Goal: Navigation & Orientation: Find specific page/section

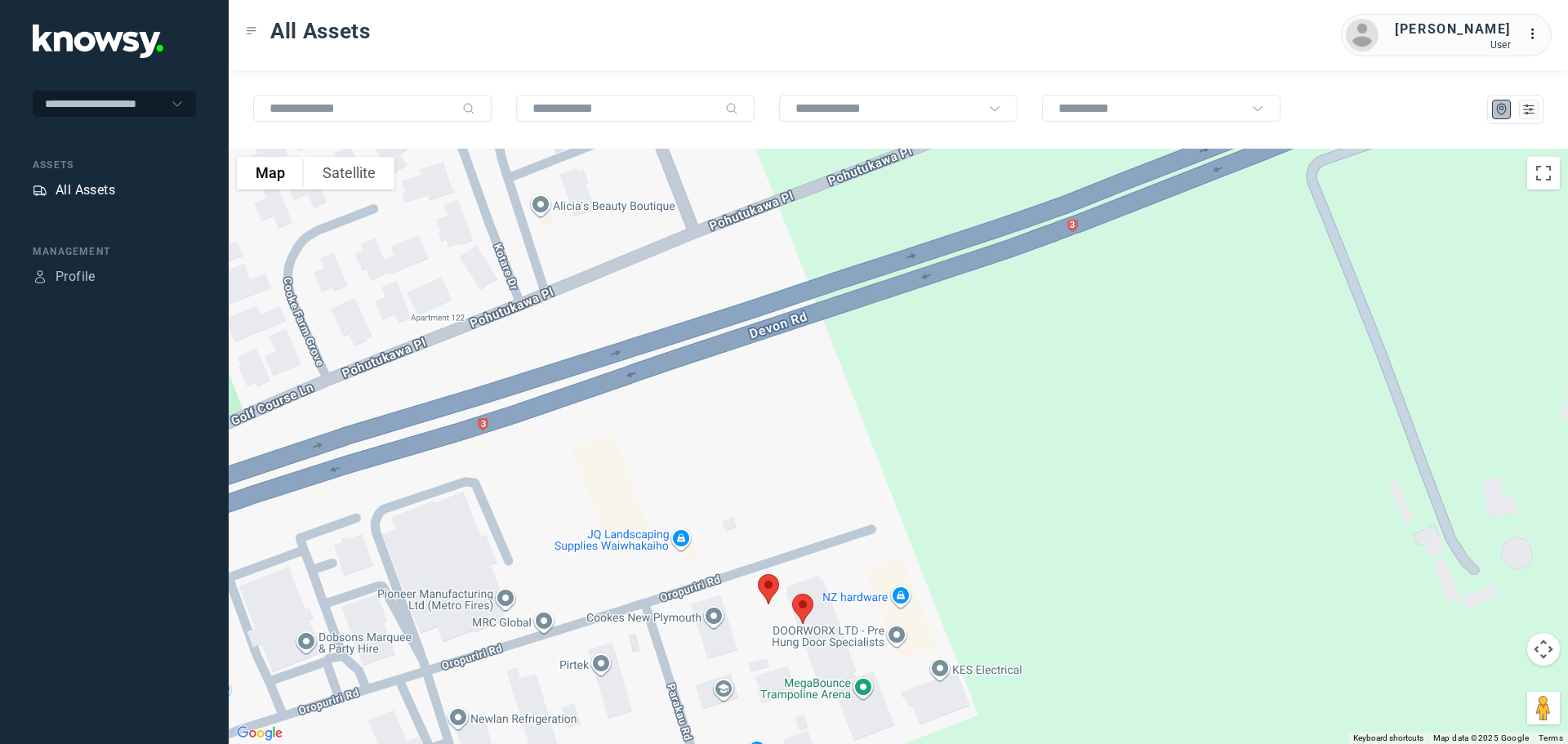
click at [79, 187] on div "All Assets" at bounding box center [85, 190] width 60 height 19
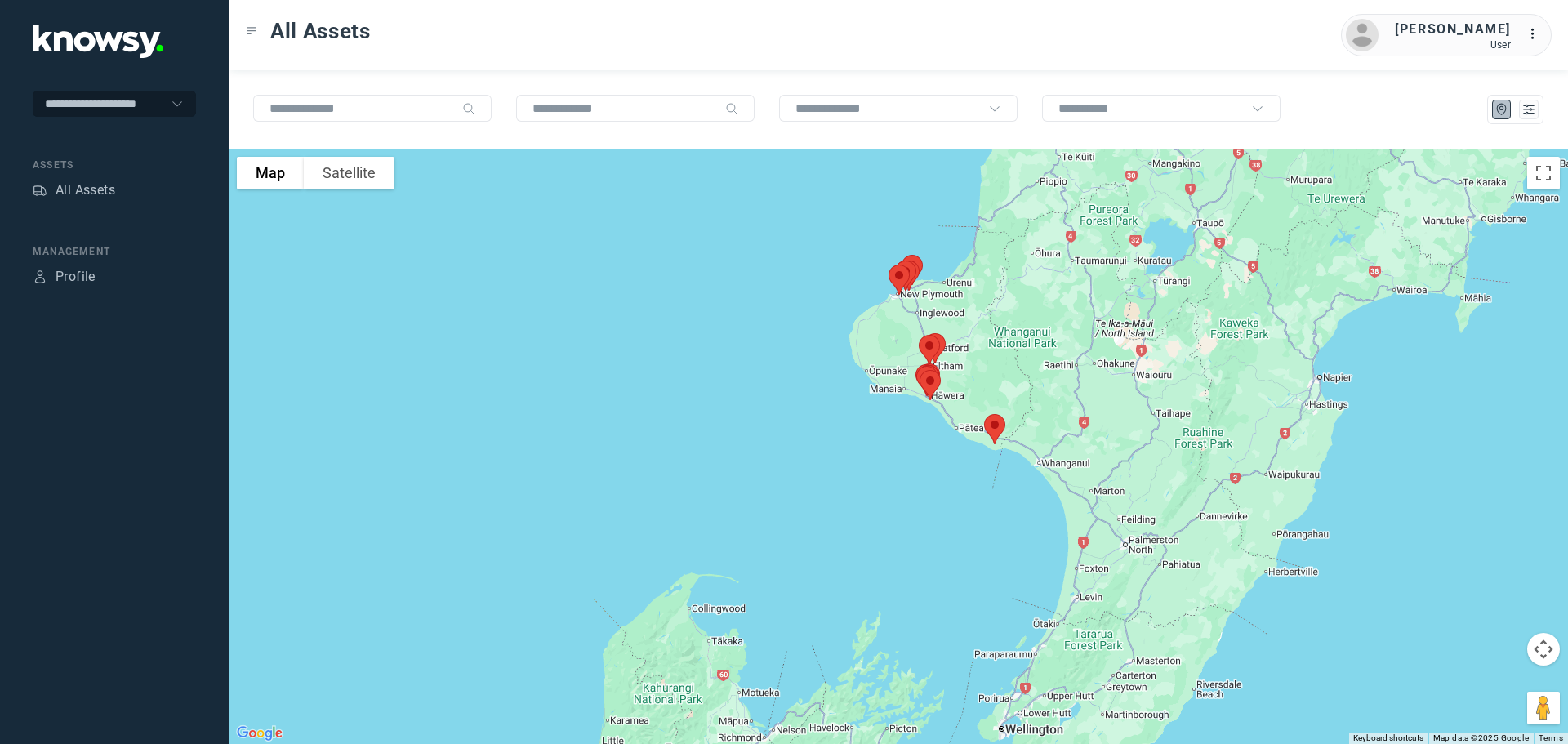
drag, startPoint x: 868, startPoint y: 335, endPoint x: 907, endPoint y: 418, distance: 91.7
click at [907, 418] on div at bounding box center [898, 446] width 1339 height 595
click at [990, 430] on img at bounding box center [995, 429] width 34 height 43
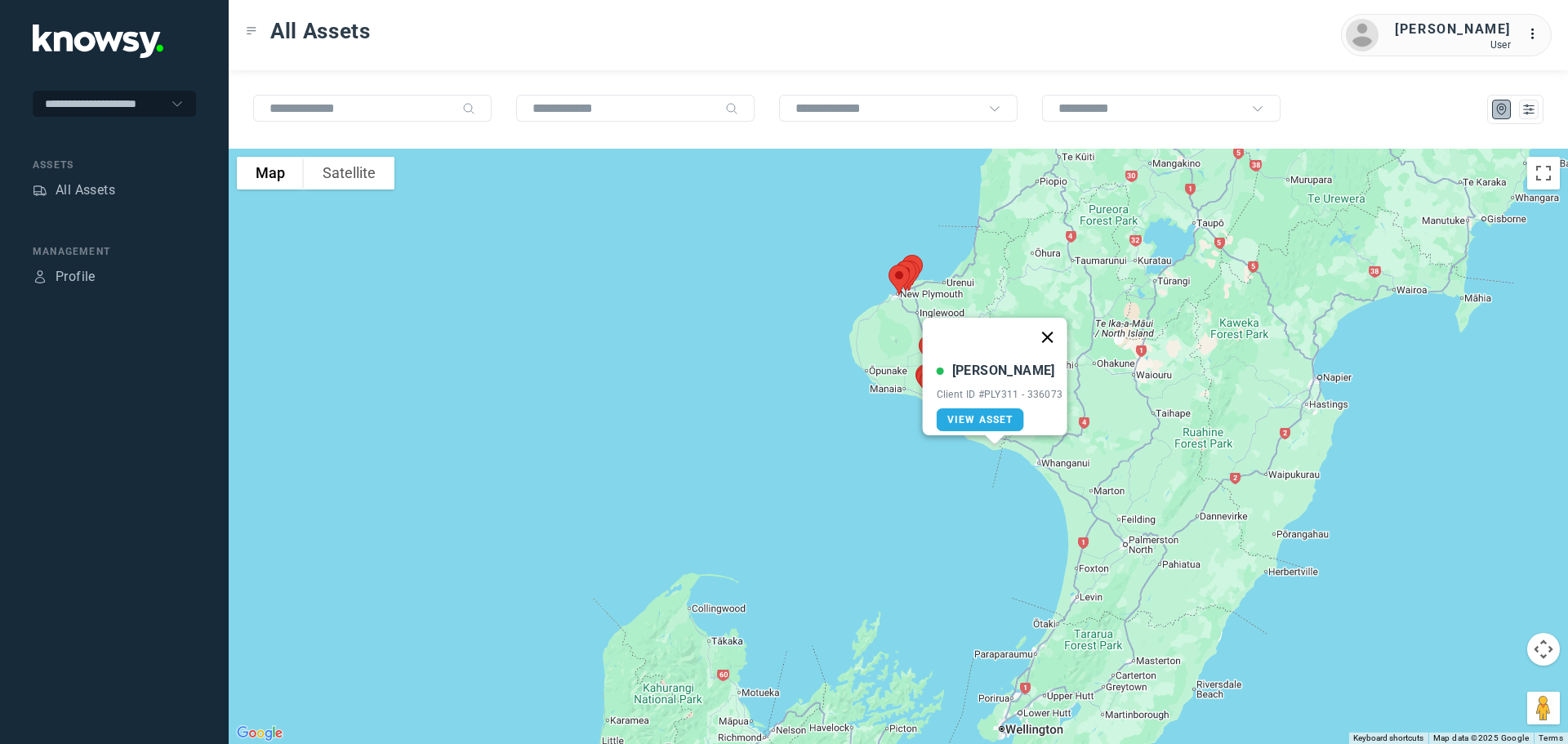
click at [1054, 322] on button "Close" at bounding box center [1047, 337] width 40 height 40
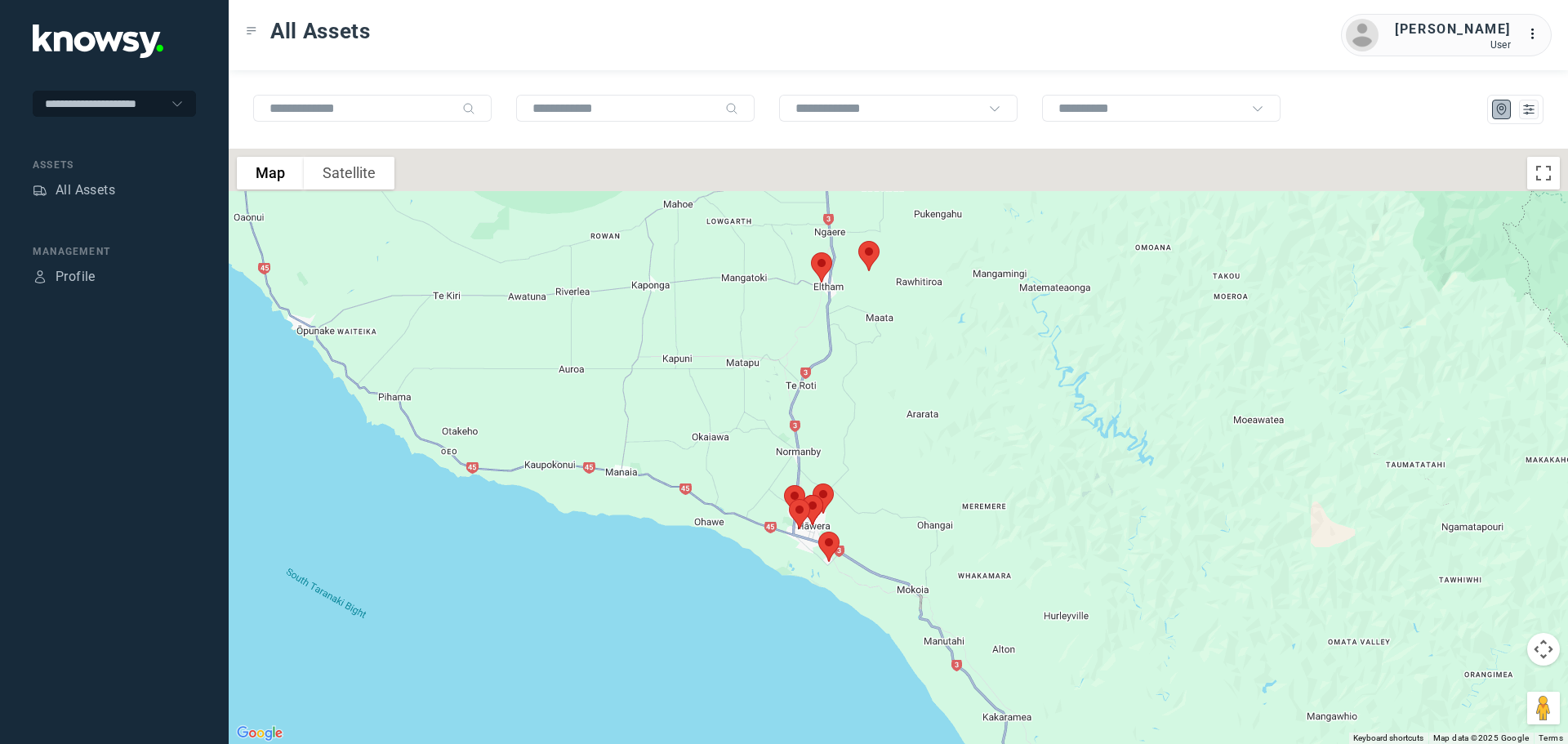
drag, startPoint x: 863, startPoint y: 295, endPoint x: 903, endPoint y: 426, distance: 137.0
click at [905, 424] on div at bounding box center [898, 446] width 1339 height 595
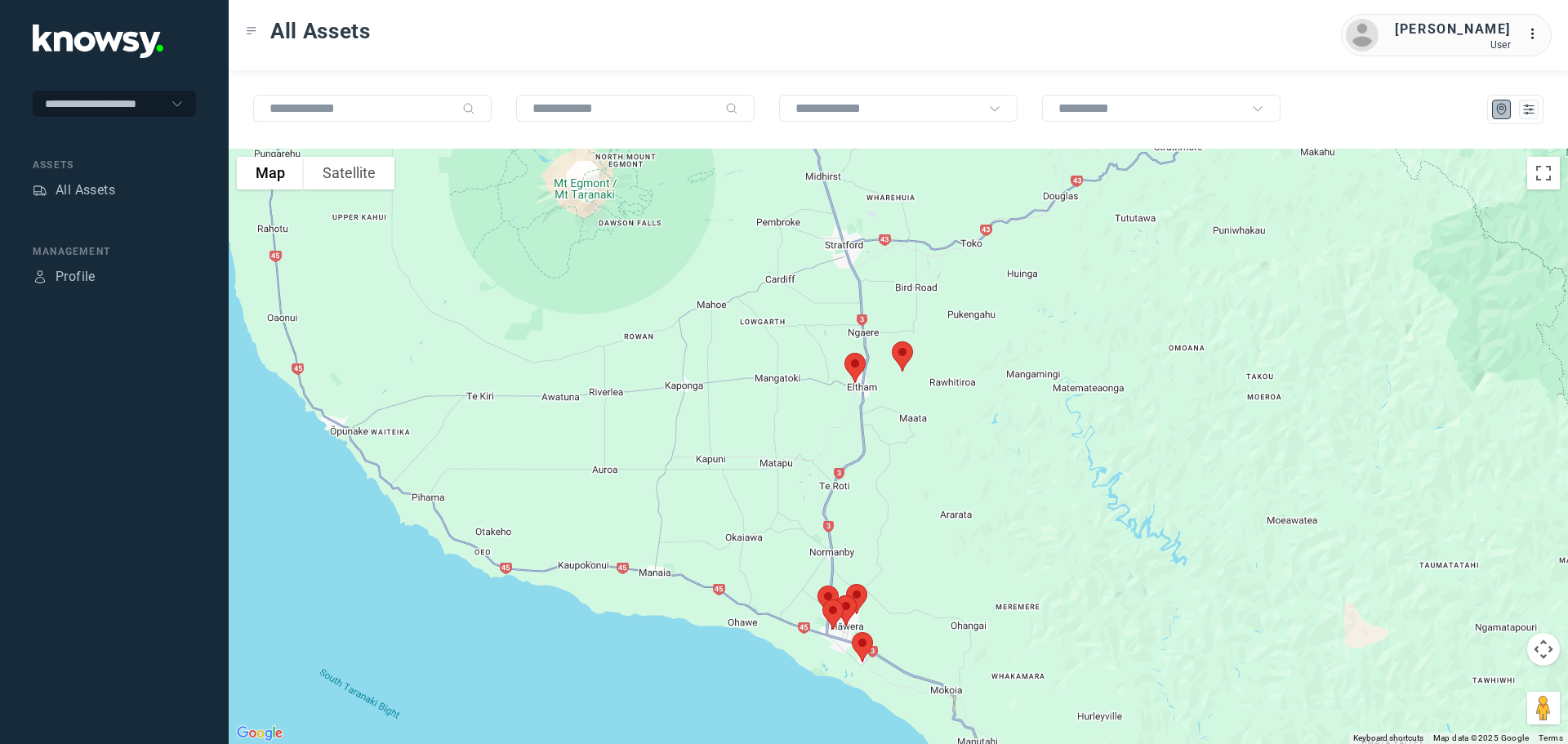
click at [906, 353] on img at bounding box center [902, 356] width 34 height 43
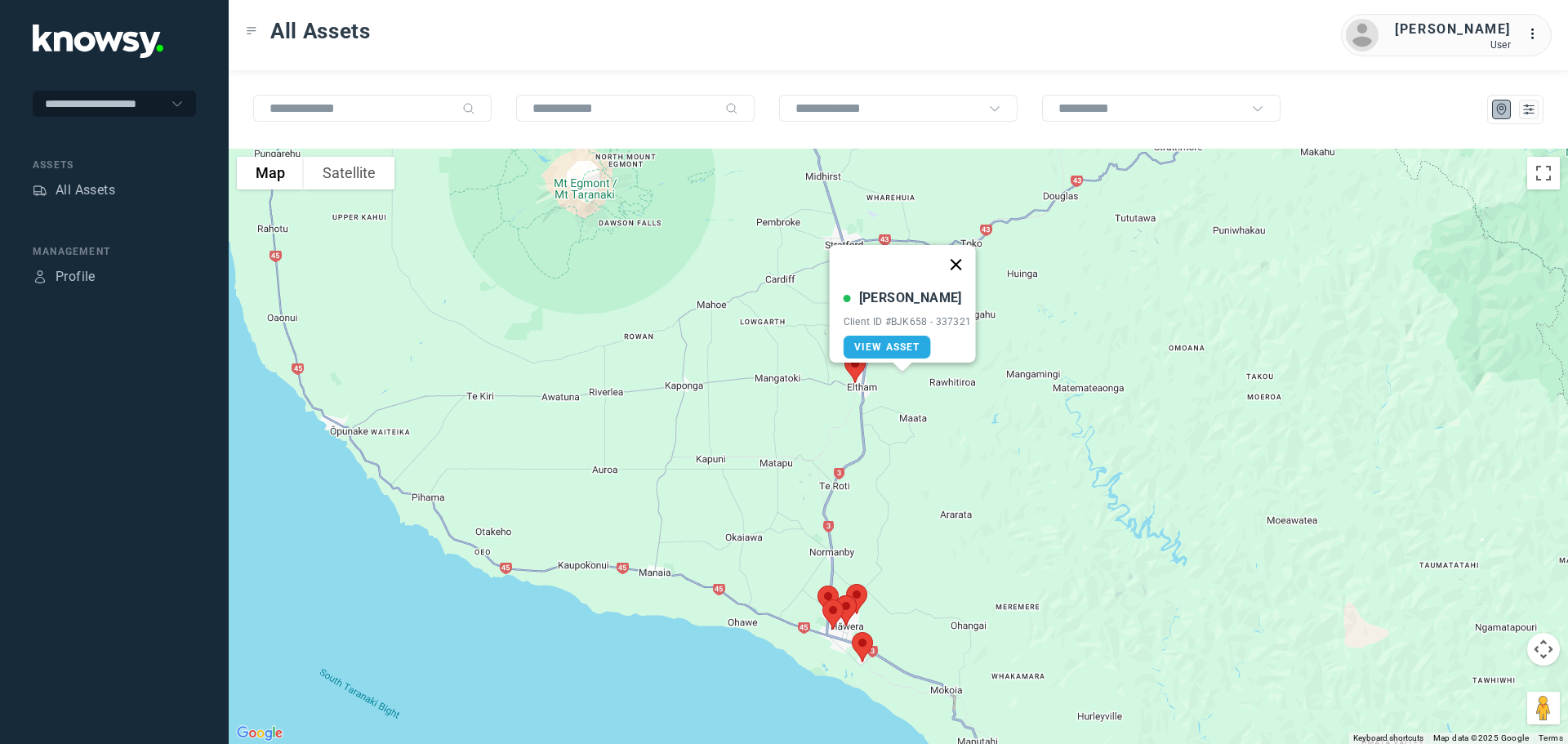
click at [958, 251] on button "Close" at bounding box center [955, 264] width 40 height 40
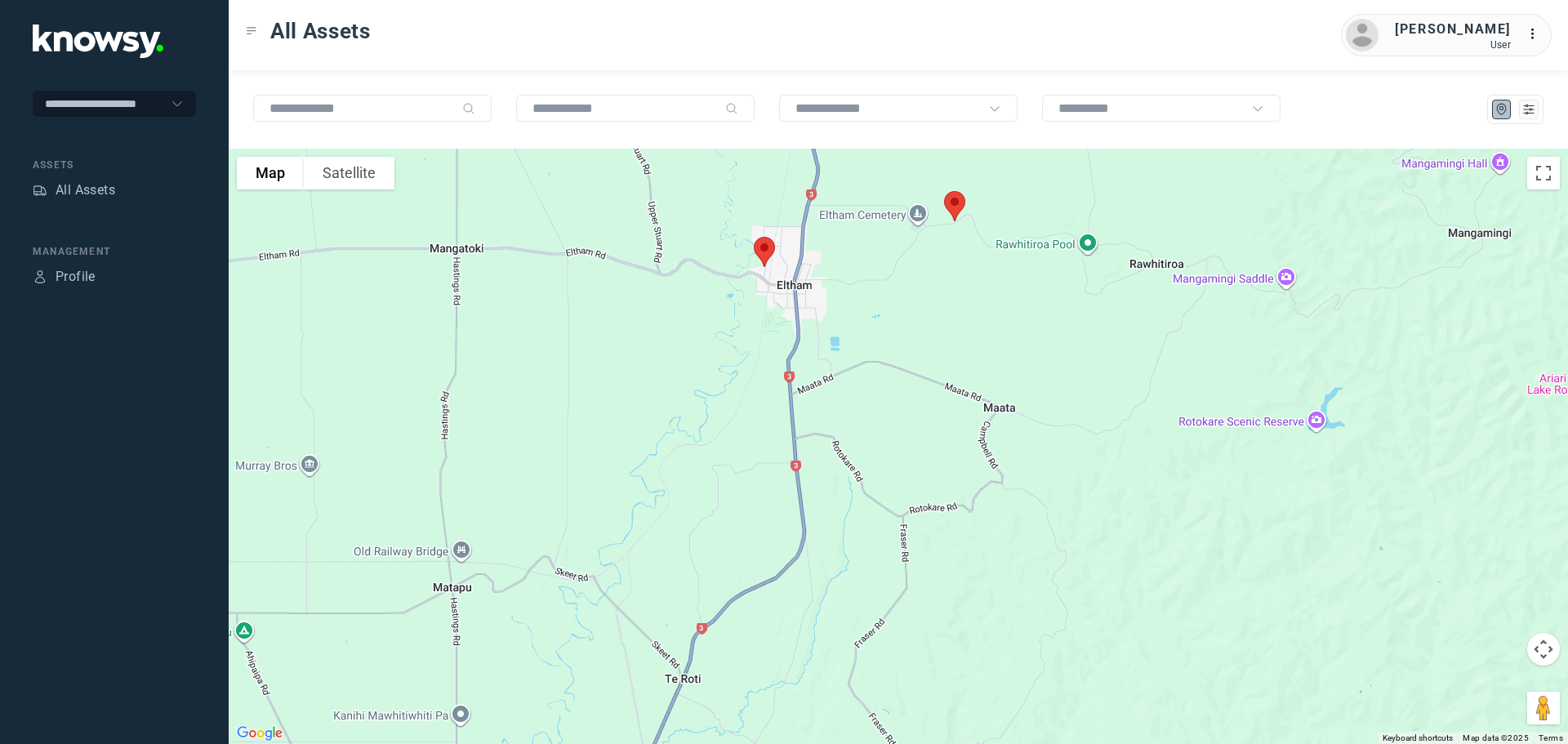
click at [761, 242] on img at bounding box center [764, 251] width 34 height 43
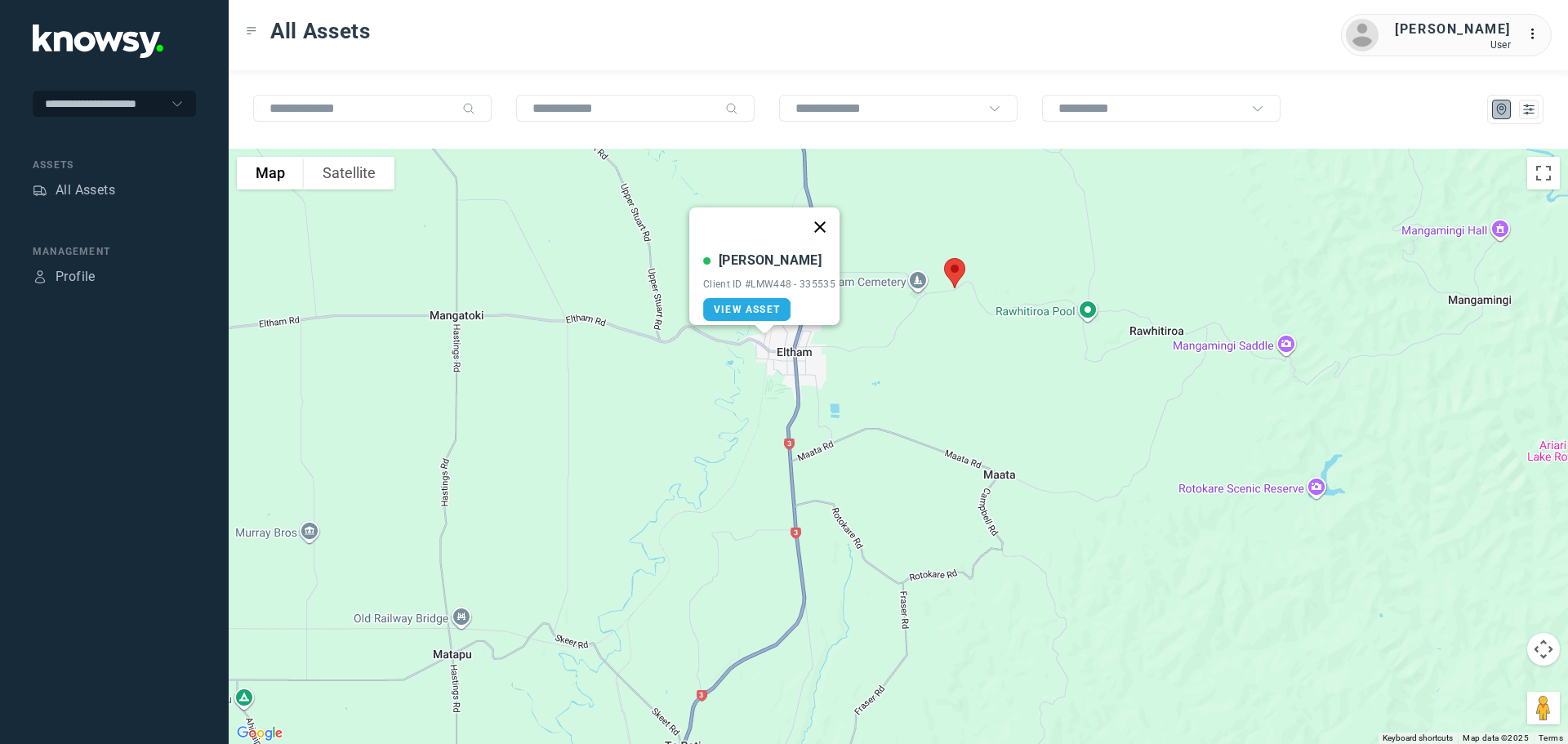
click at [826, 216] on button "Close" at bounding box center [820, 227] width 40 height 40
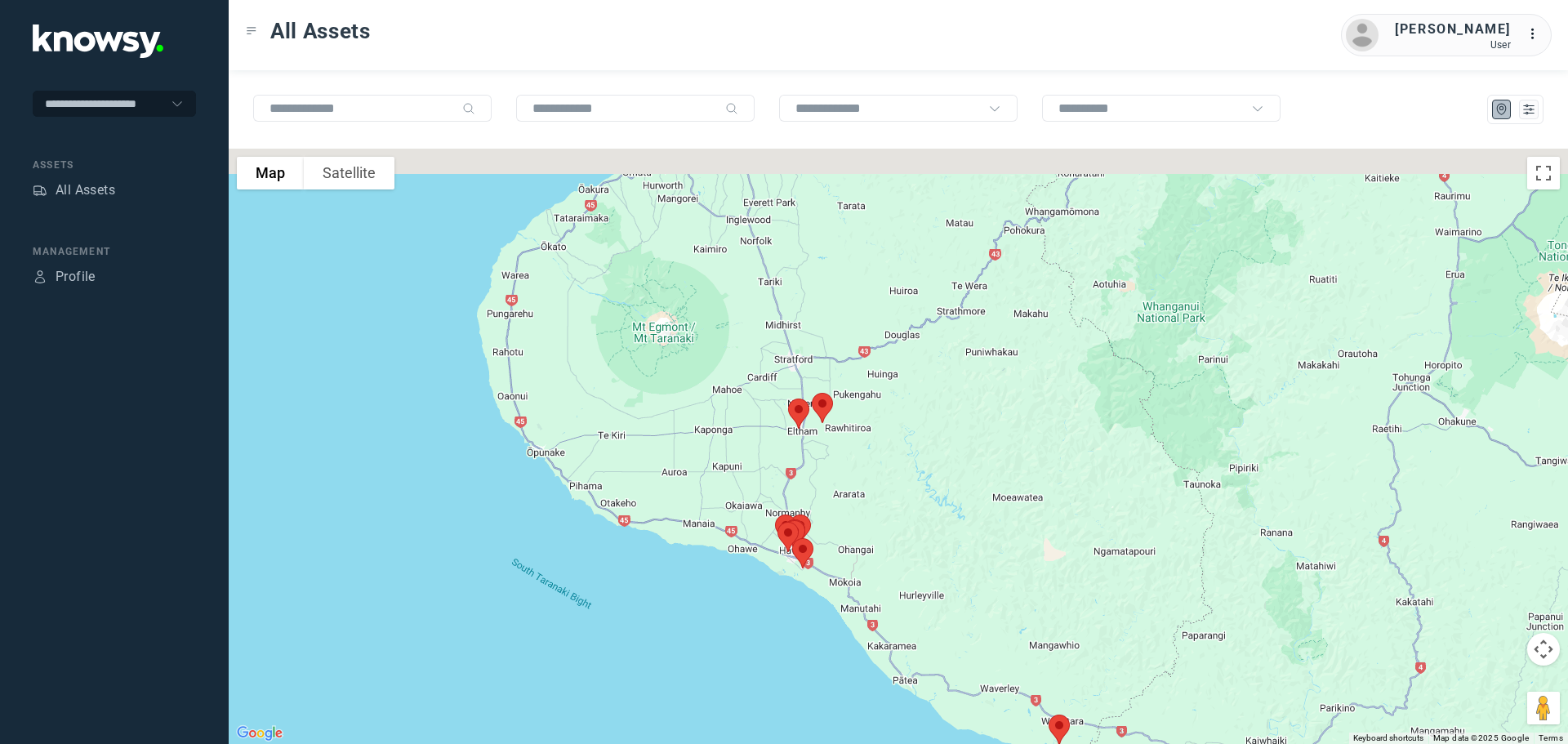
drag, startPoint x: 748, startPoint y: 342, endPoint x: 779, endPoint y: 414, distance: 78.4
click at [779, 412] on div "To navigate, press the arrow keys." at bounding box center [898, 446] width 1339 height 595
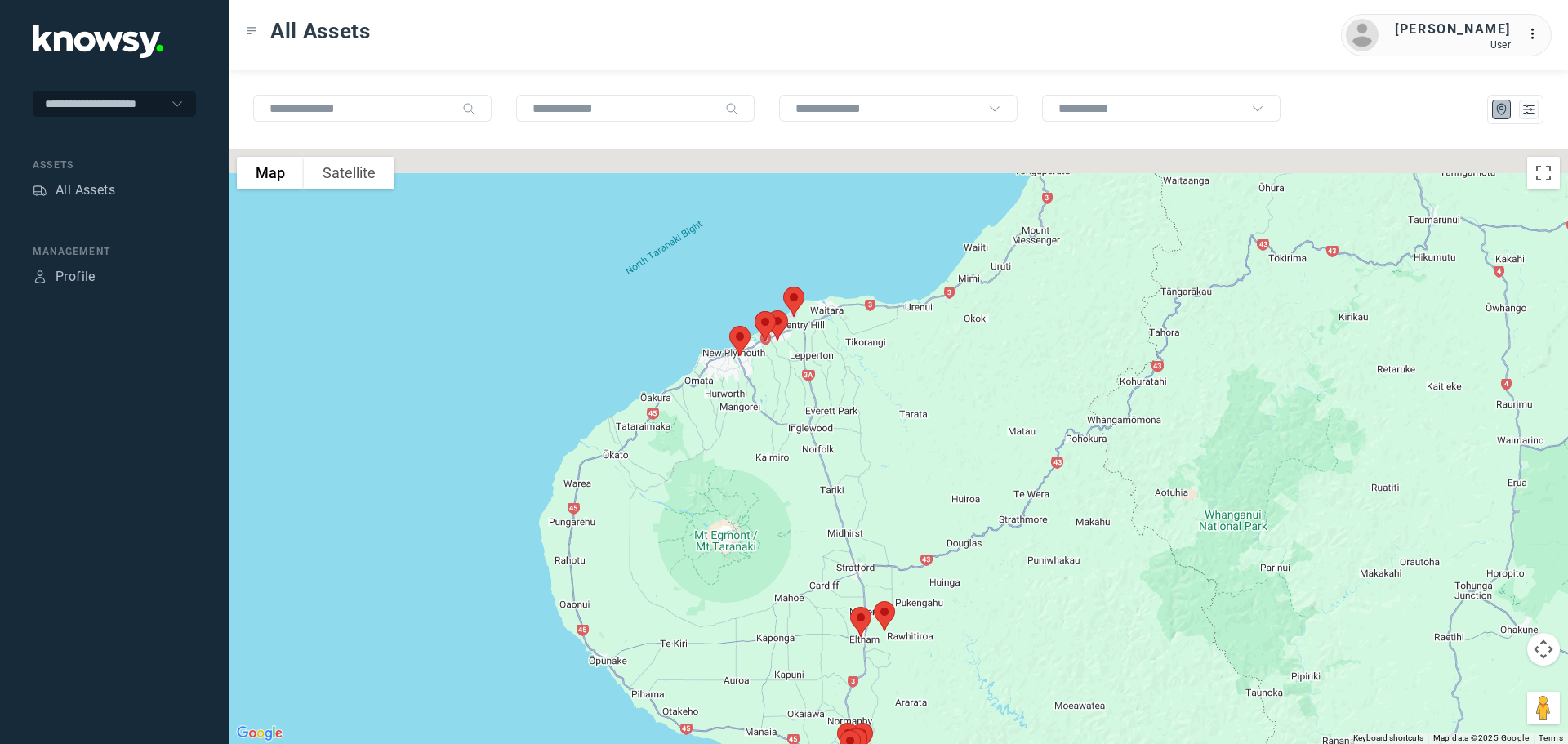
drag, startPoint x: 762, startPoint y: 388, endPoint x: 758, endPoint y: 410, distance: 22.4
click at [758, 410] on div at bounding box center [898, 446] width 1339 height 595
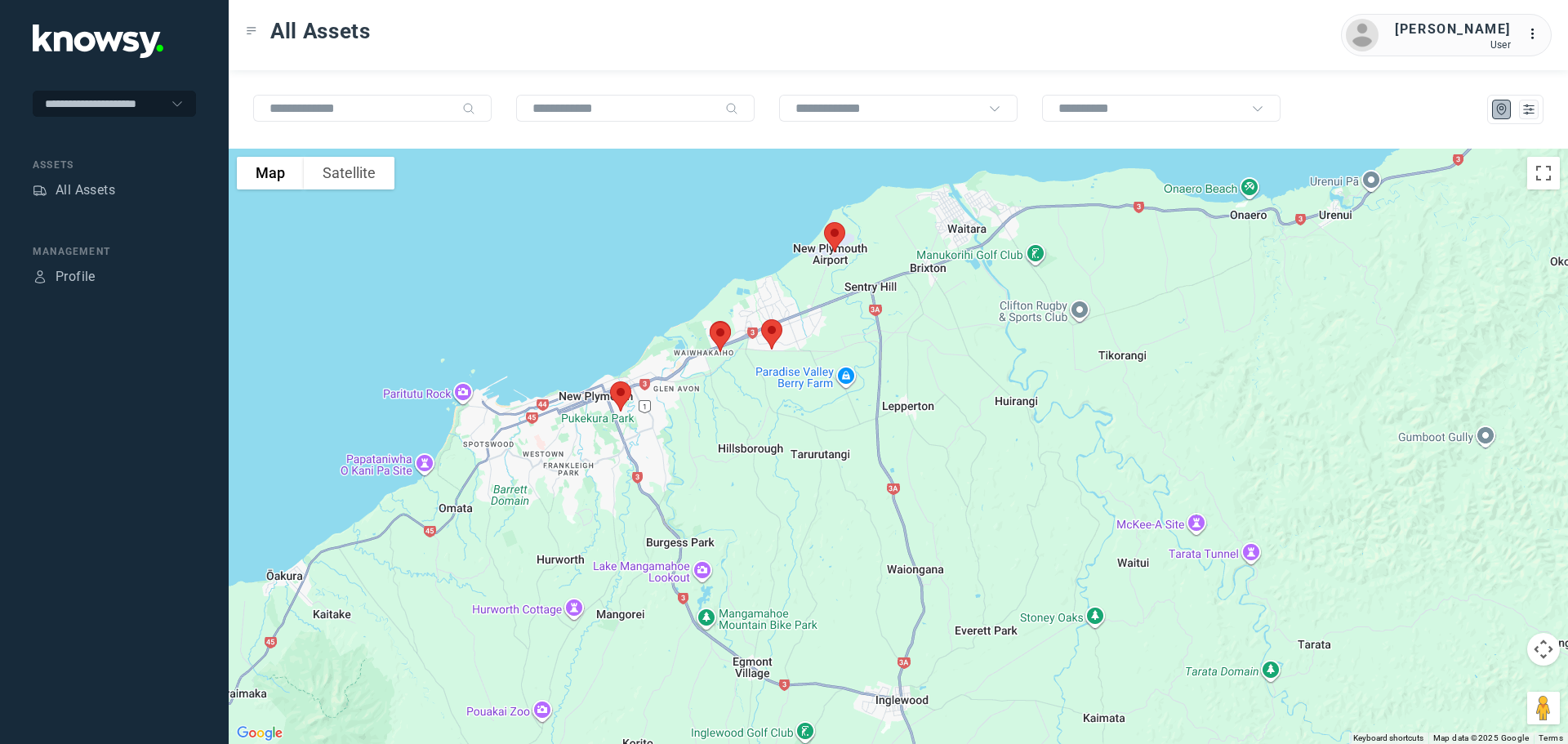
drag, startPoint x: 677, startPoint y: 326, endPoint x: 689, endPoint y: 407, distance: 81.9
click at [689, 407] on div at bounding box center [898, 446] width 1339 height 595
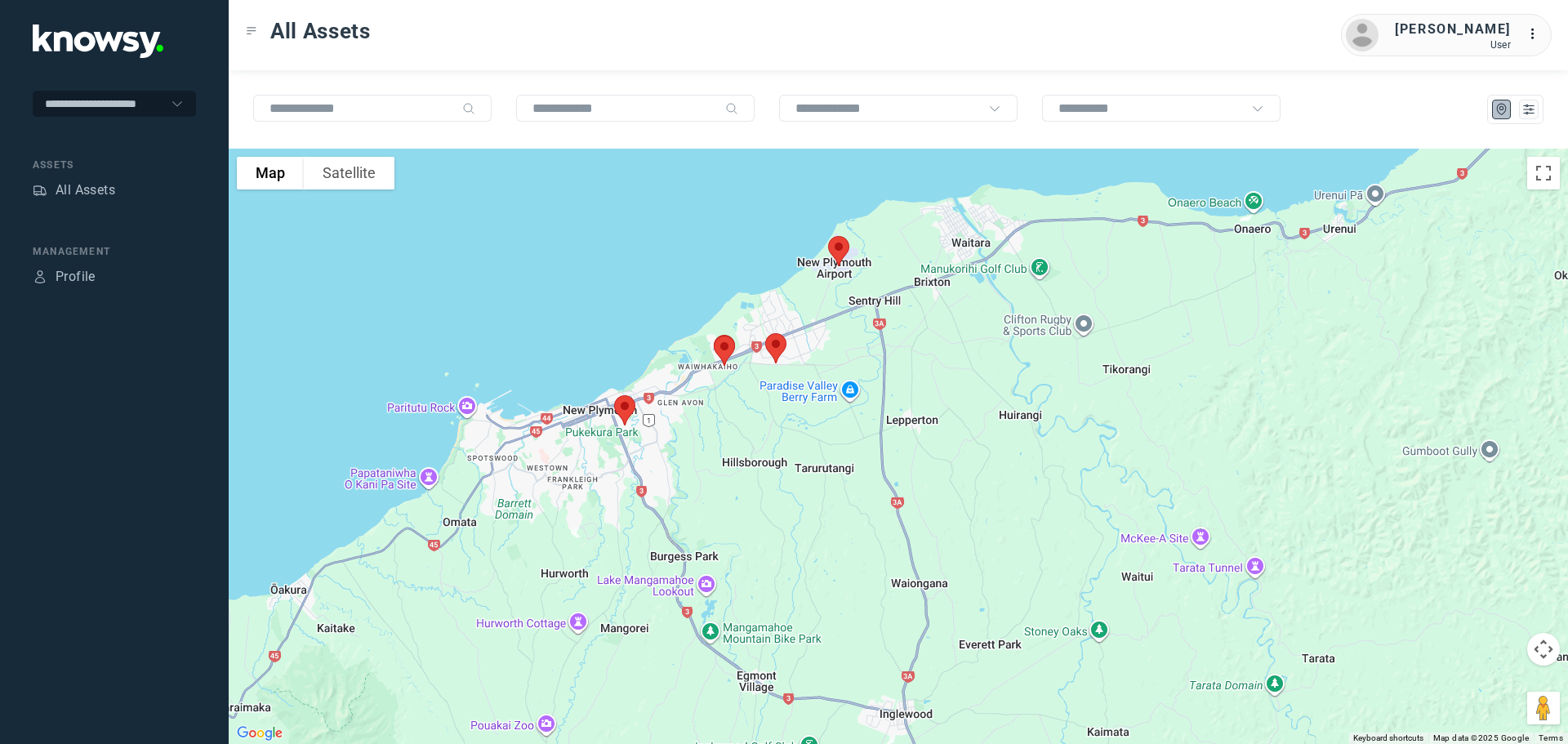
click at [838, 245] on img at bounding box center [838, 251] width 34 height 43
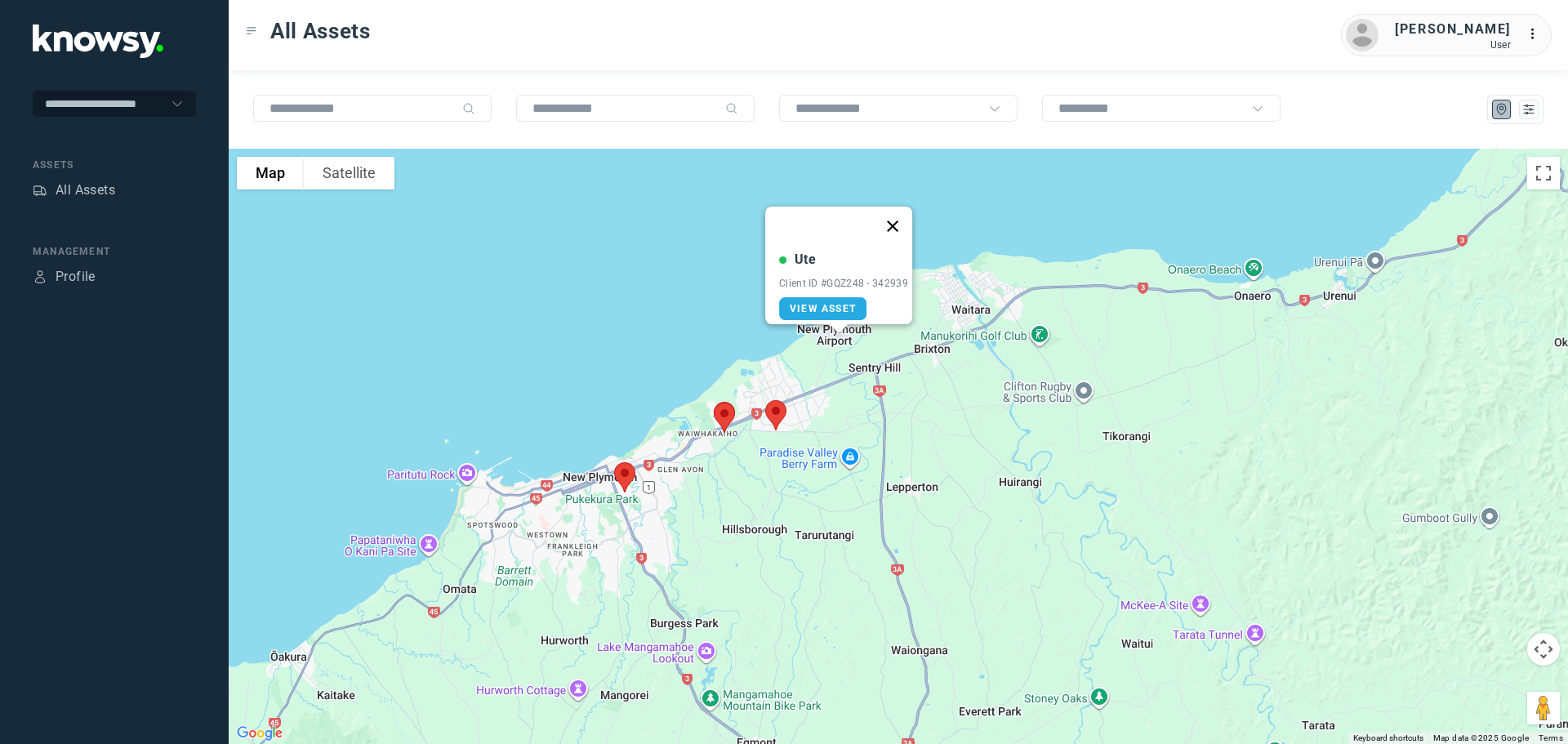
click at [898, 216] on button "Close" at bounding box center [892, 226] width 40 height 40
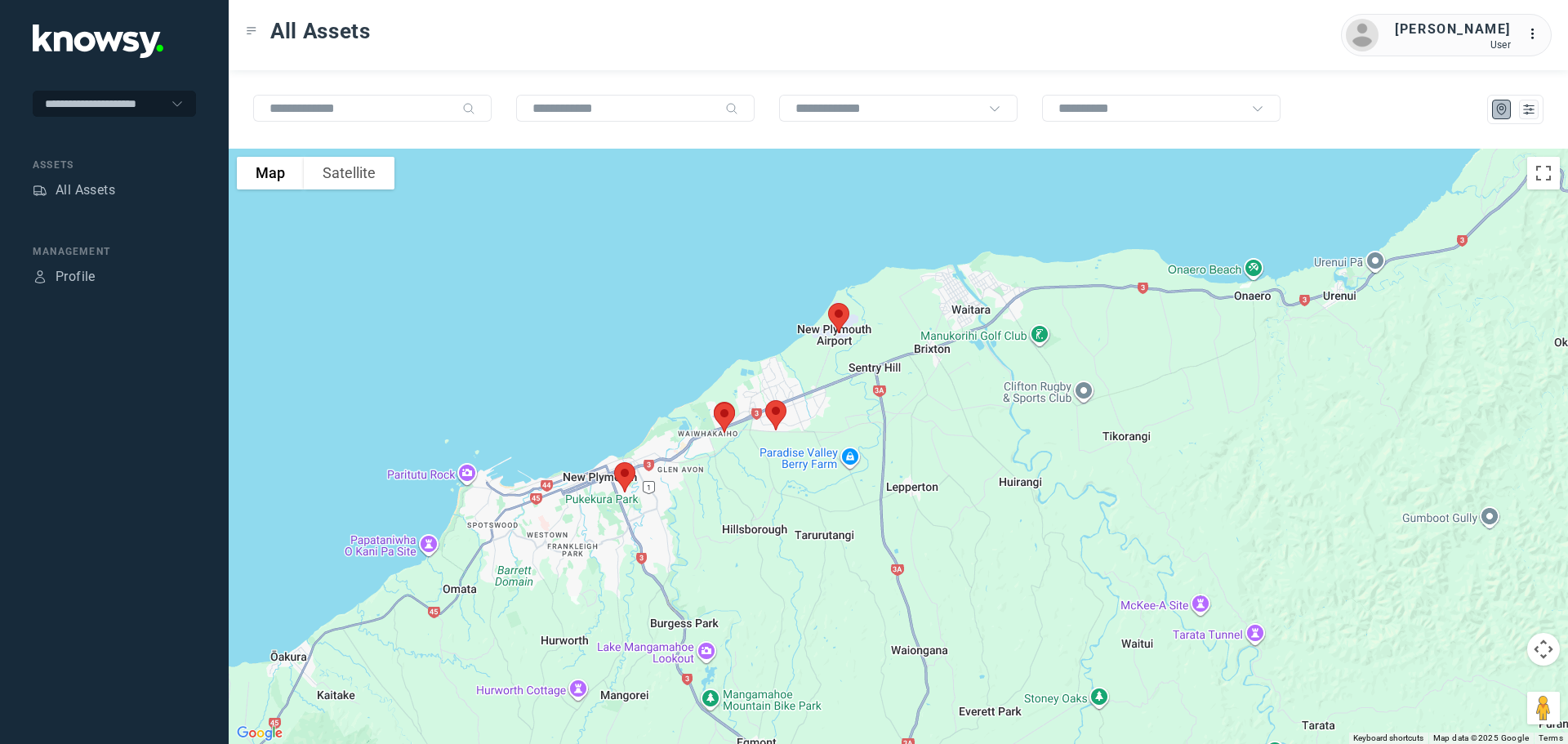
click at [778, 413] on img at bounding box center [775, 414] width 34 height 43
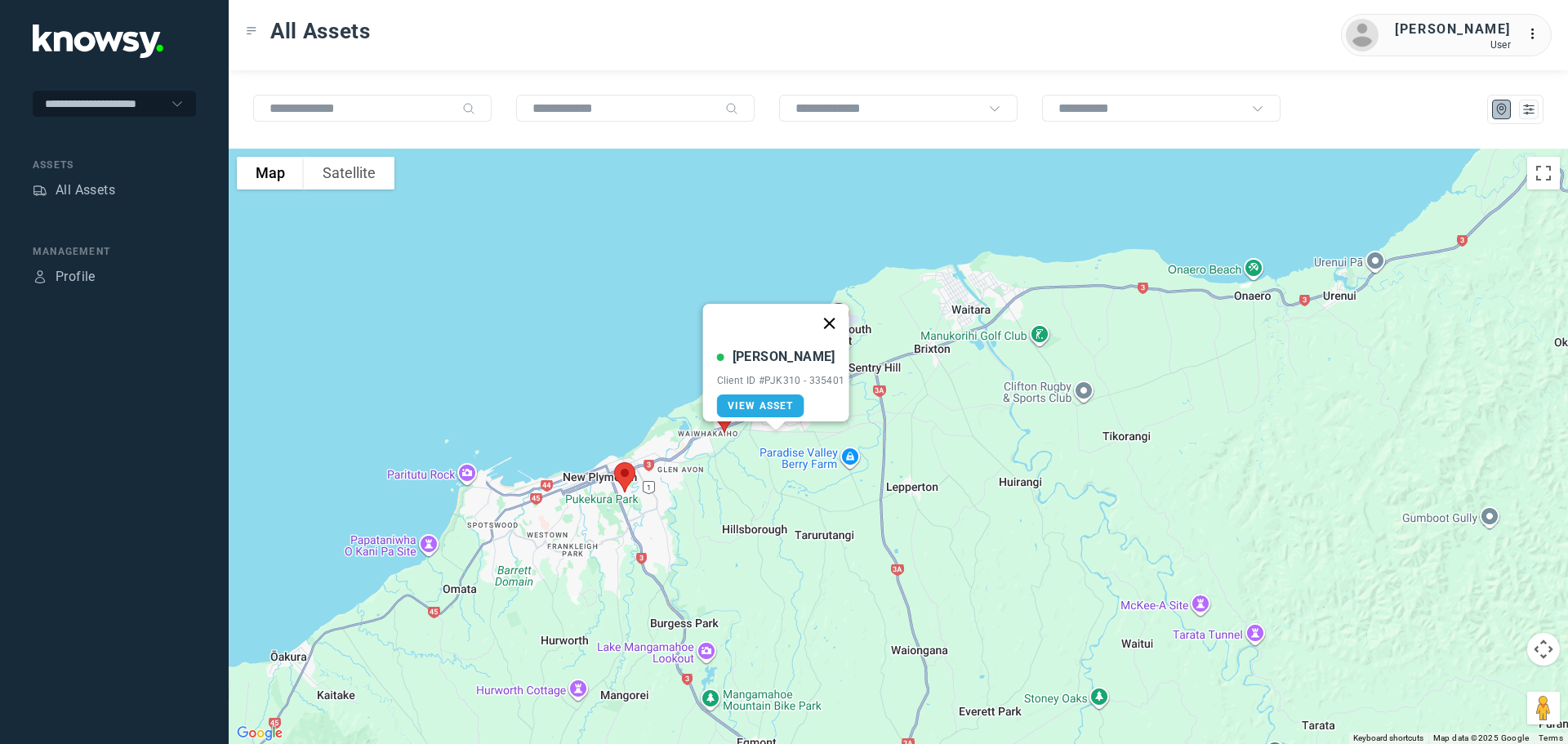
click at [835, 314] on button "Close" at bounding box center [828, 323] width 40 height 40
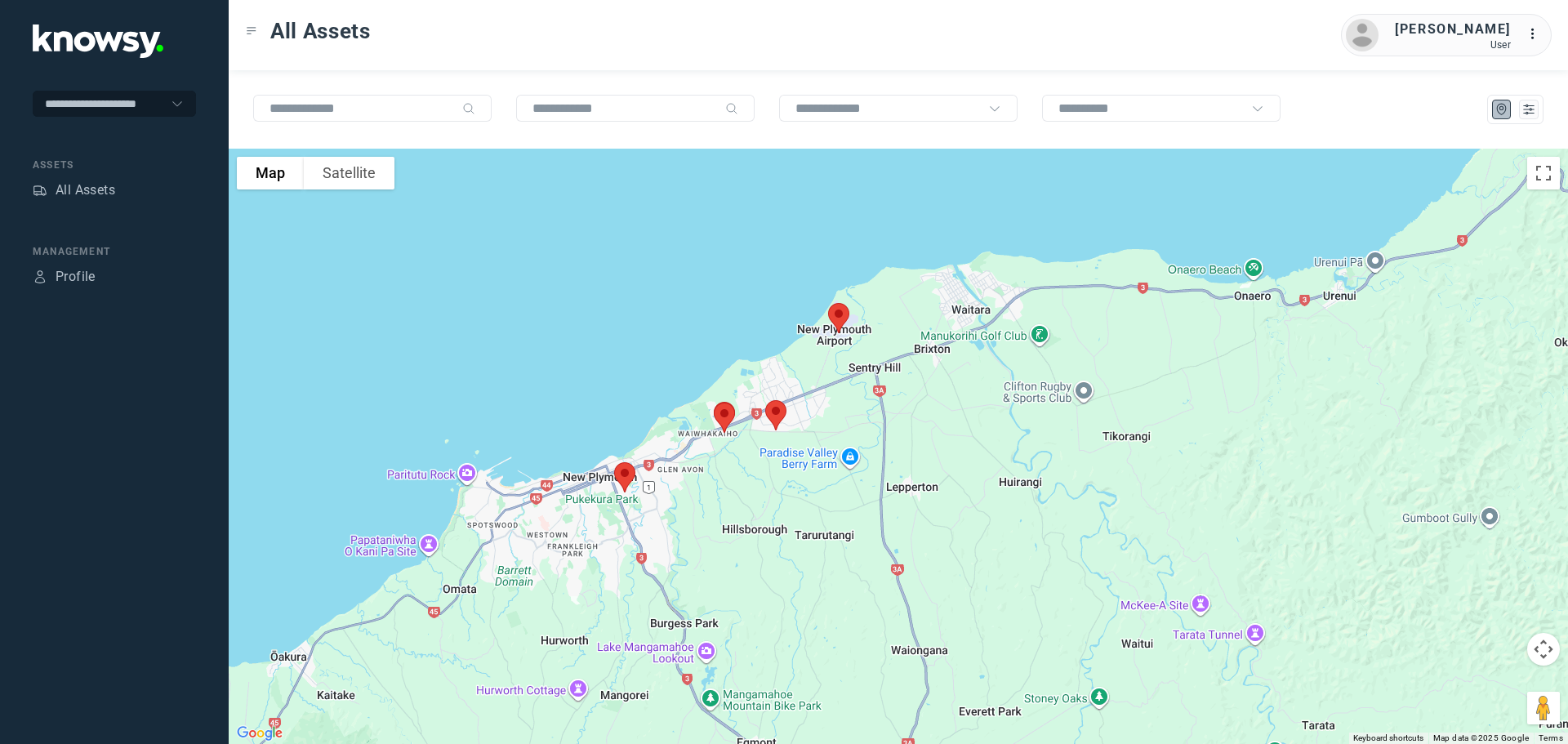
click at [723, 413] on img at bounding box center [724, 417] width 34 height 43
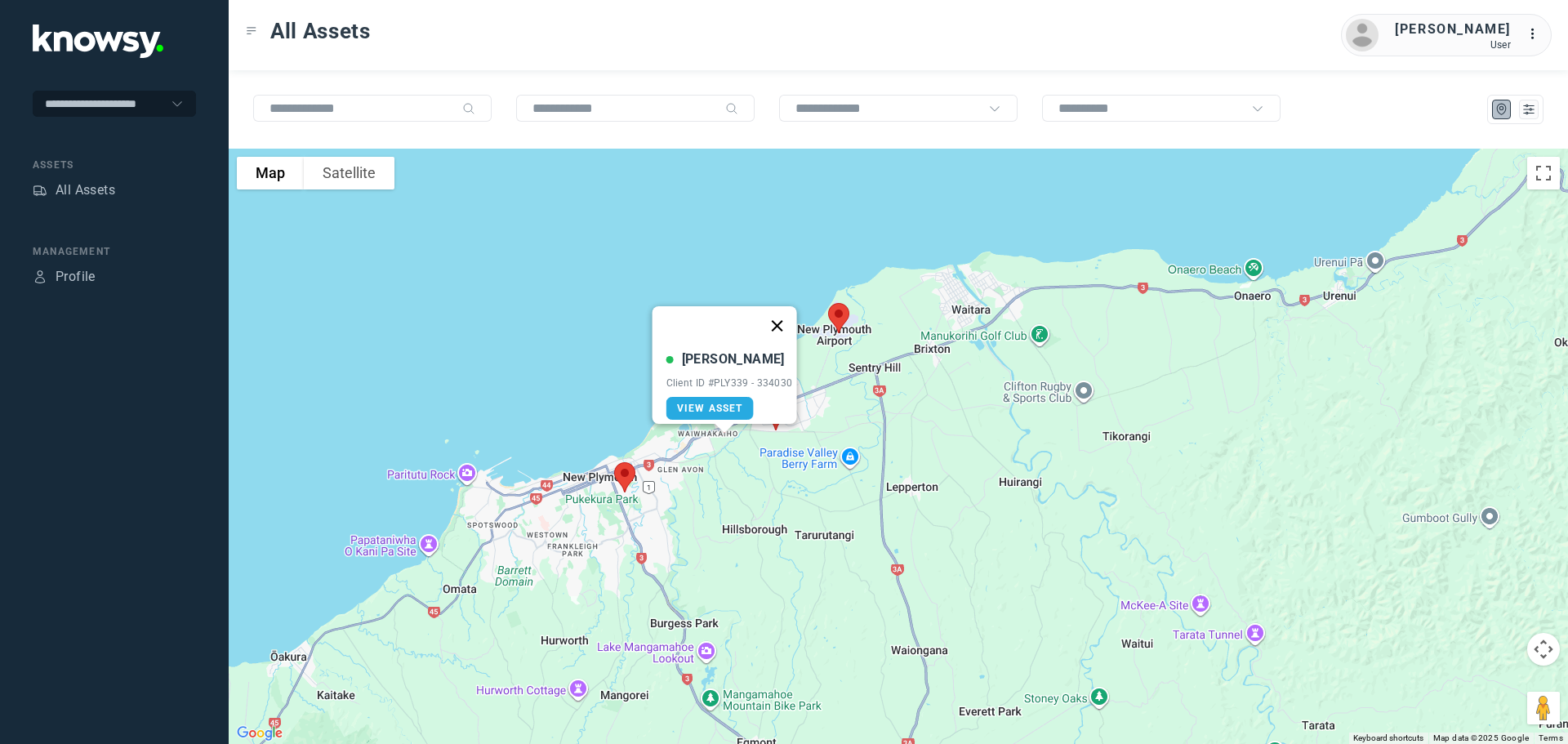
click at [785, 318] on button "Close" at bounding box center [776, 325] width 40 height 40
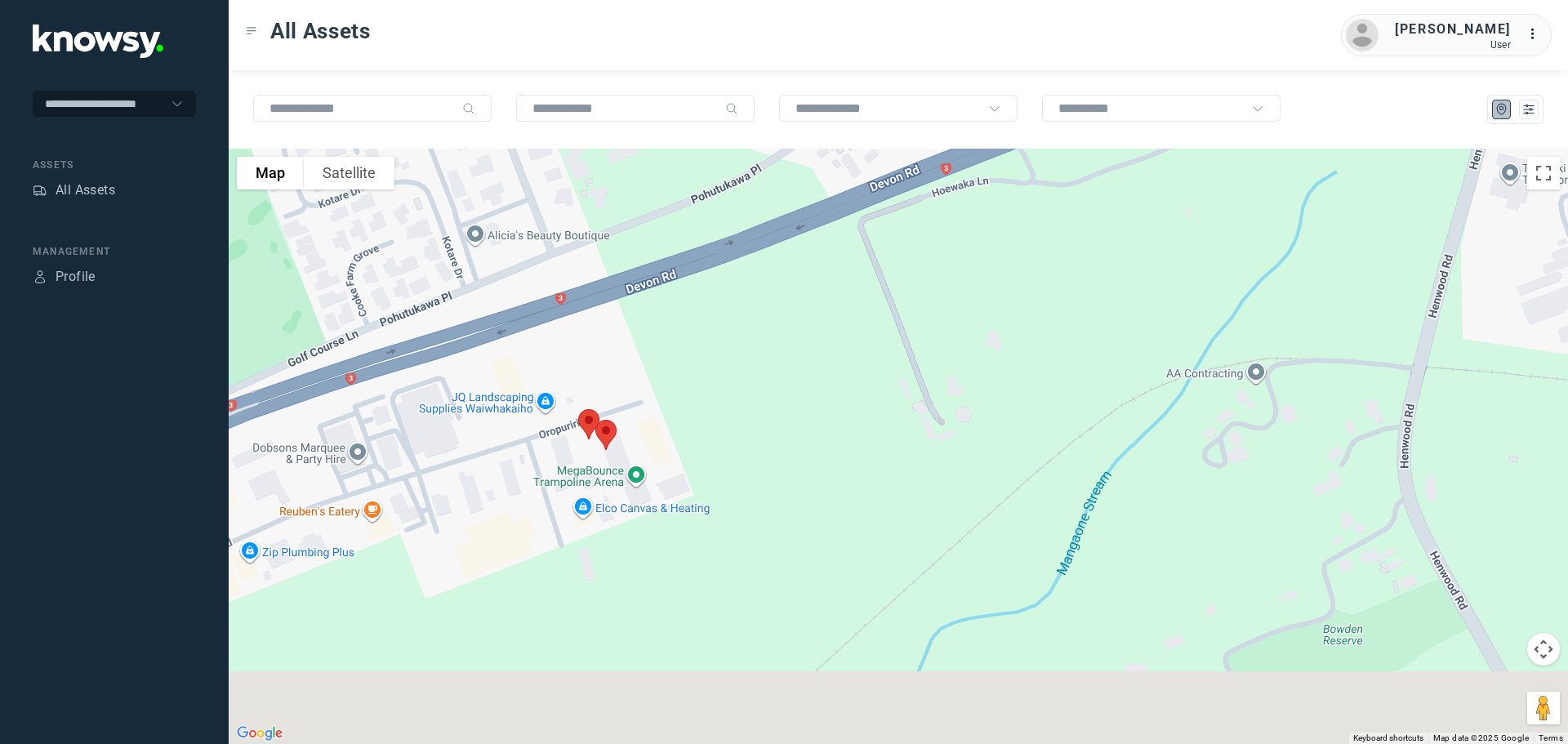
drag, startPoint x: 604, startPoint y: 563, endPoint x: 711, endPoint y: 312, distance: 272.9
click at [711, 312] on div at bounding box center [898, 446] width 1339 height 595
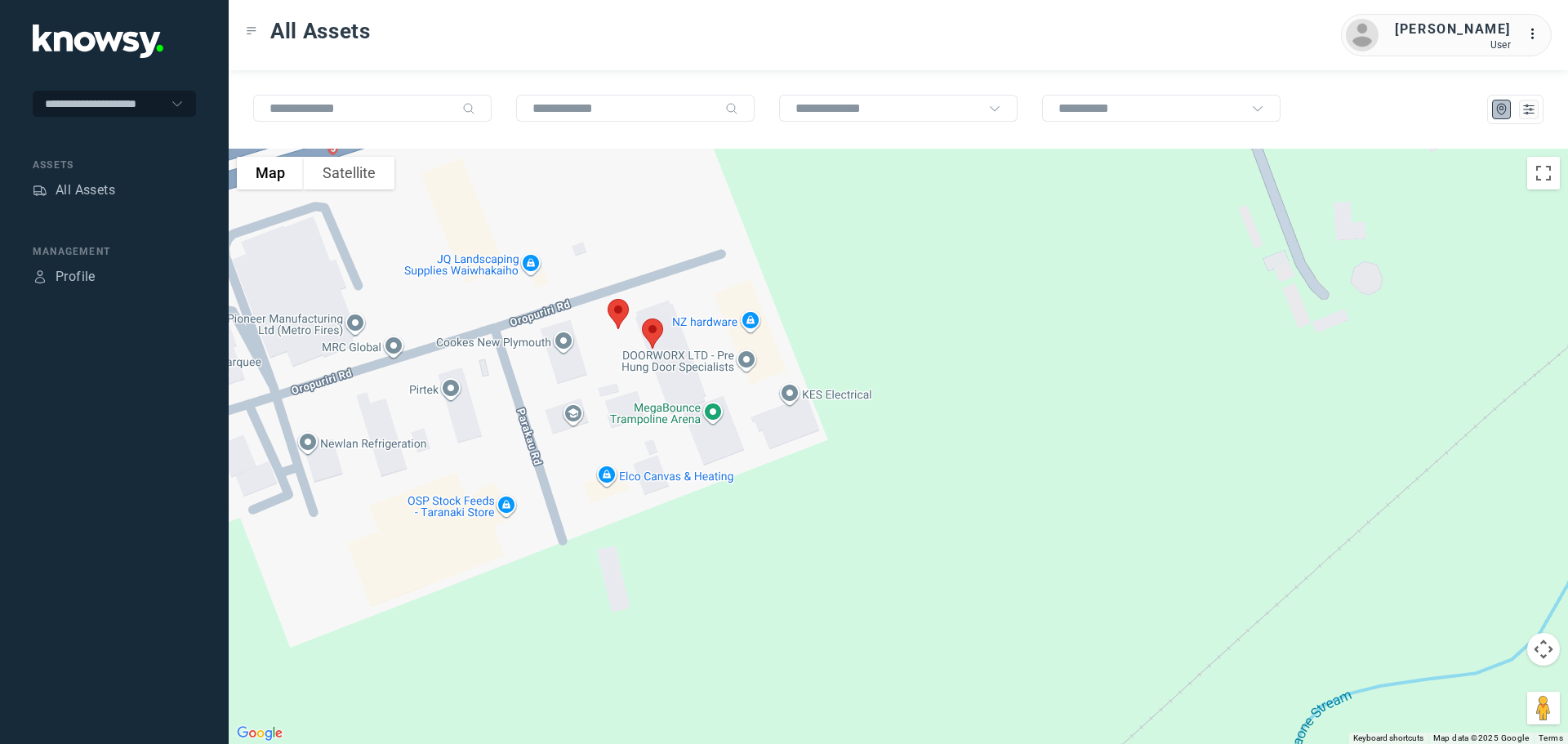
click at [651, 325] on img at bounding box center [652, 333] width 34 height 43
click at [708, 233] on button "Close" at bounding box center [705, 241] width 40 height 40
click at [617, 310] on img at bounding box center [618, 314] width 34 height 43
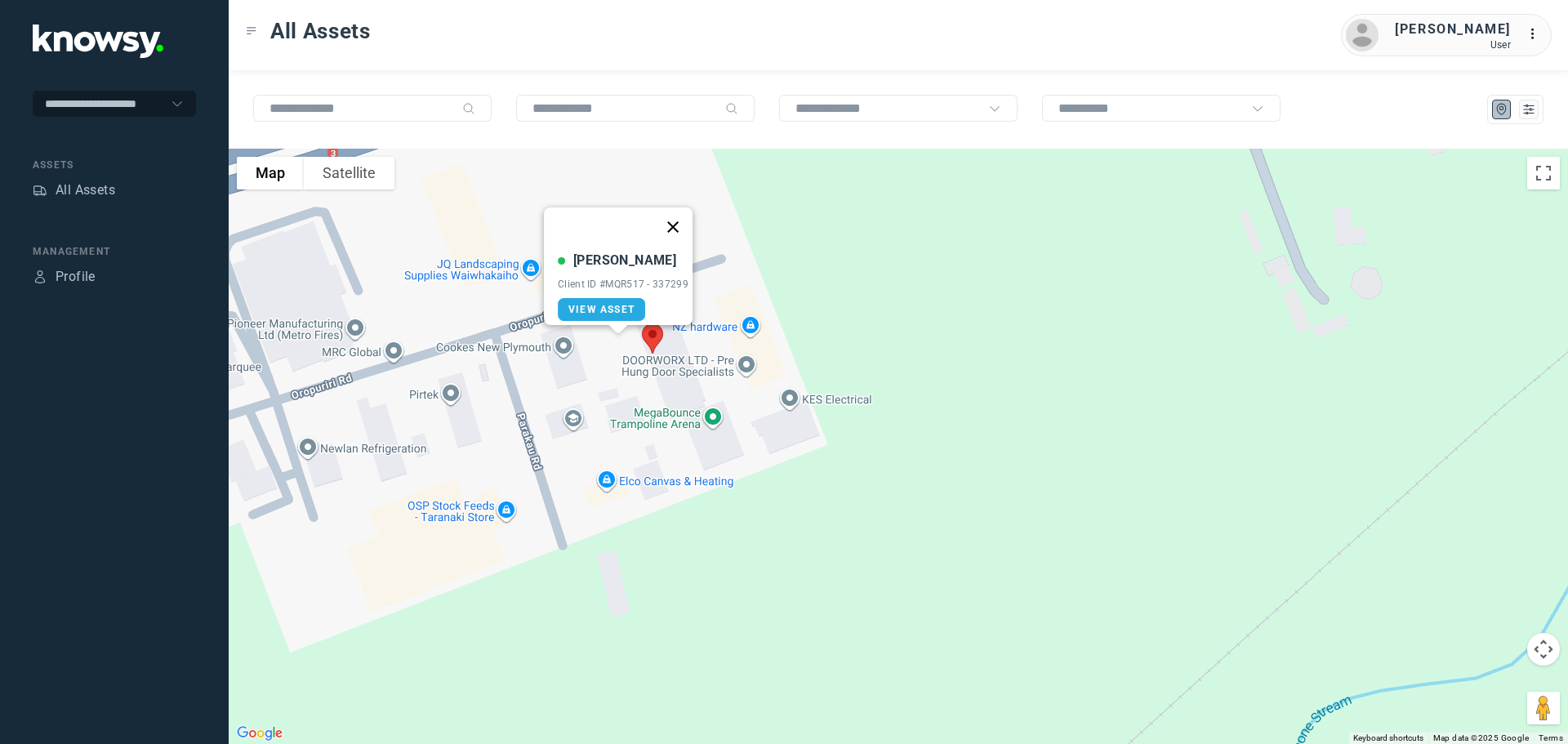
click at [677, 214] on button "Close" at bounding box center [673, 227] width 40 height 40
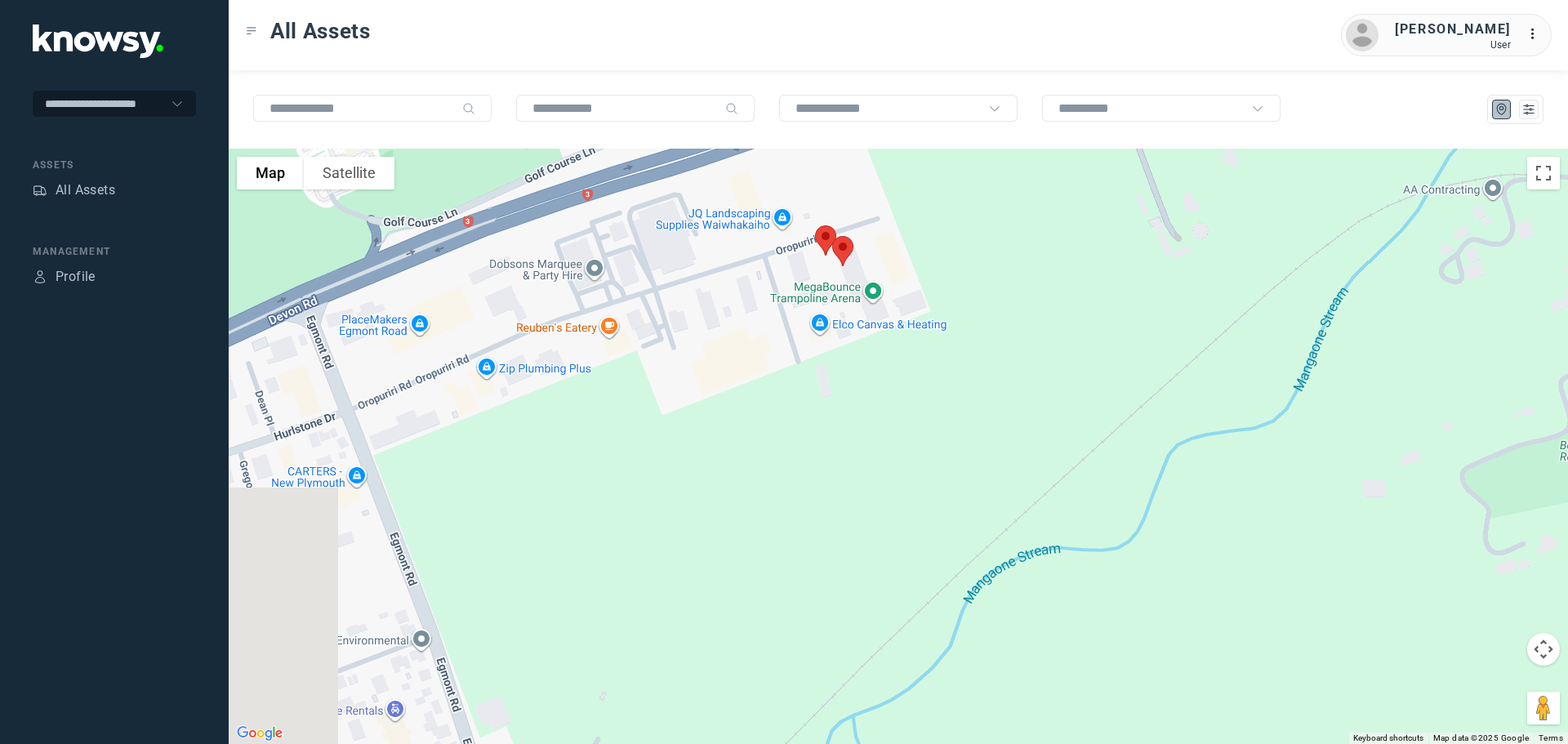
drag, startPoint x: 610, startPoint y: 267, endPoint x: 897, endPoint y: 230, distance: 289.4
click at [898, 230] on div at bounding box center [898, 446] width 1339 height 595
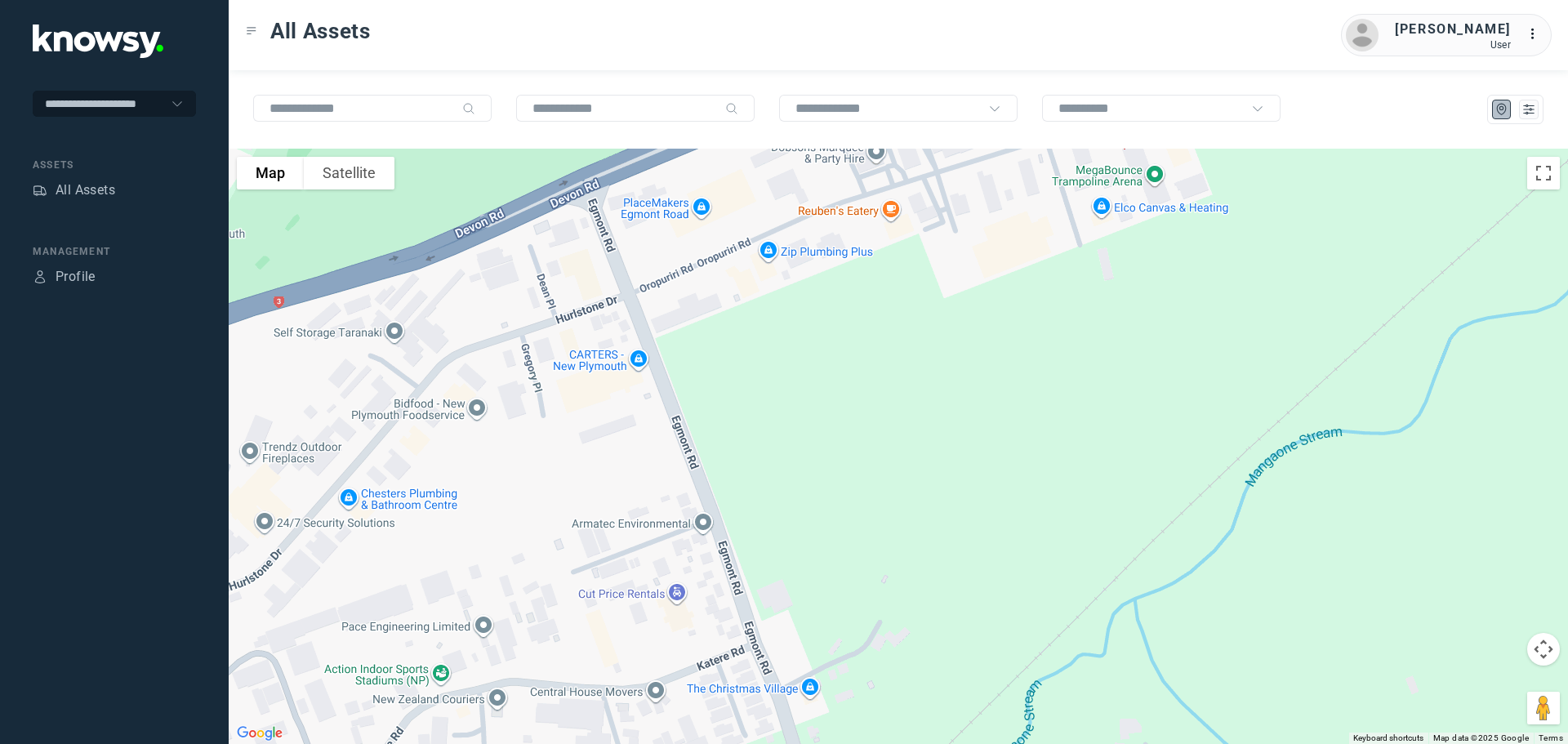
drag, startPoint x: 540, startPoint y: 366, endPoint x: 929, endPoint y: 126, distance: 457.1
click at [929, 126] on div "To navigate the map with touch gestures double-tap and hold your finger on the …" at bounding box center [898, 407] width 1339 height 673
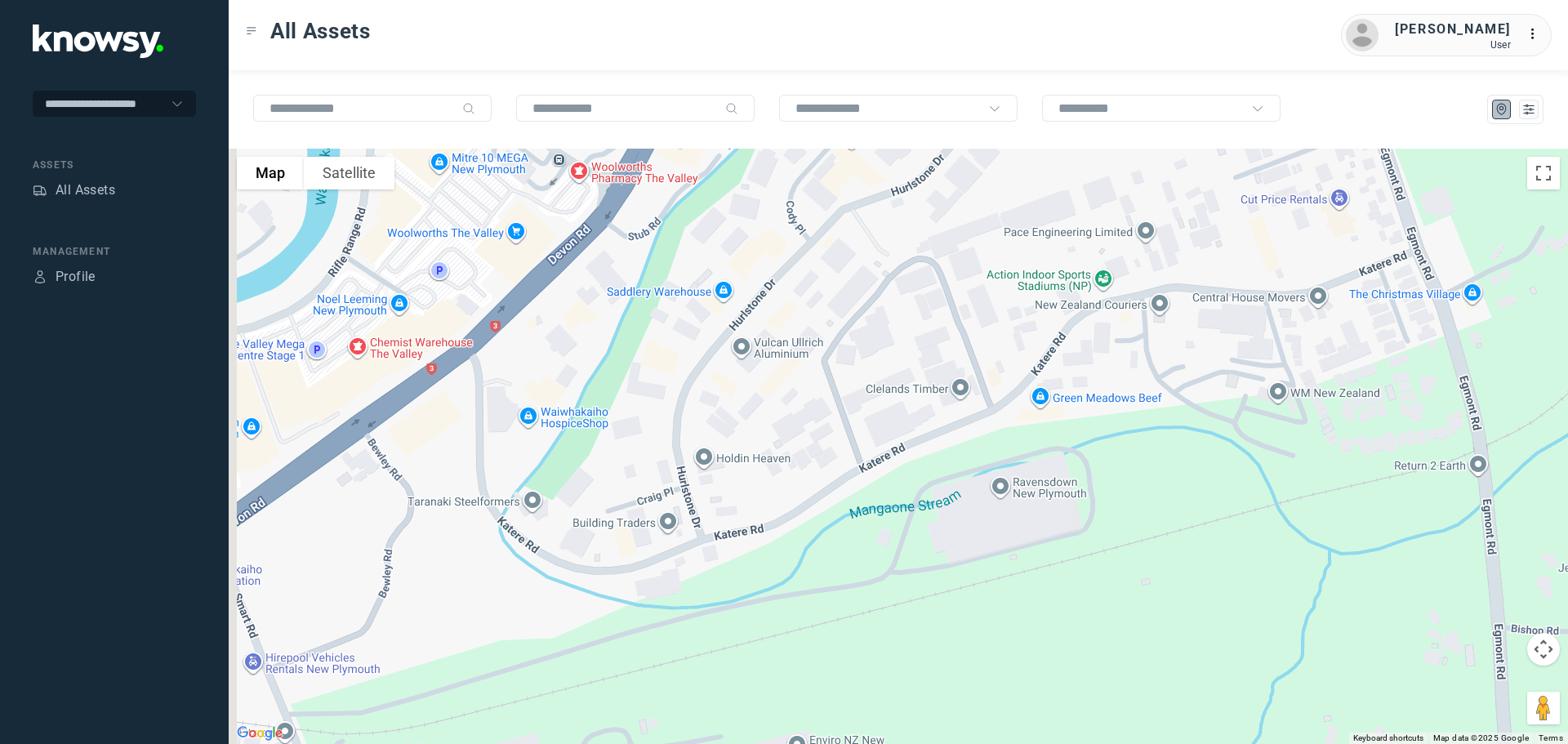
drag, startPoint x: 630, startPoint y: 398, endPoint x: 679, endPoint y: 264, distance: 142.7
click at [679, 264] on div at bounding box center [898, 446] width 1339 height 595
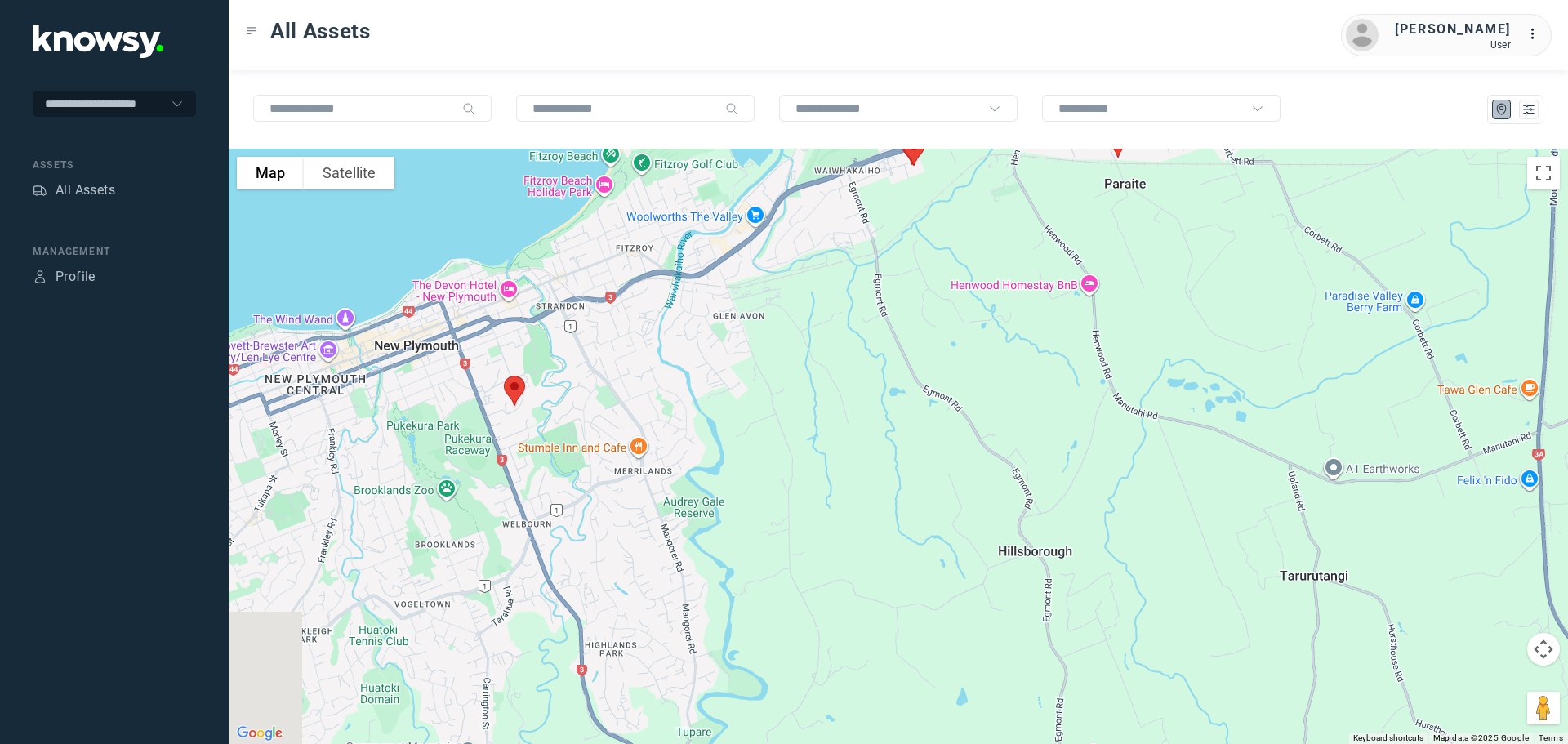
drag, startPoint x: 379, startPoint y: 472, endPoint x: 549, endPoint y: 336, distance: 217.7
click at [552, 331] on div at bounding box center [898, 446] width 1339 height 595
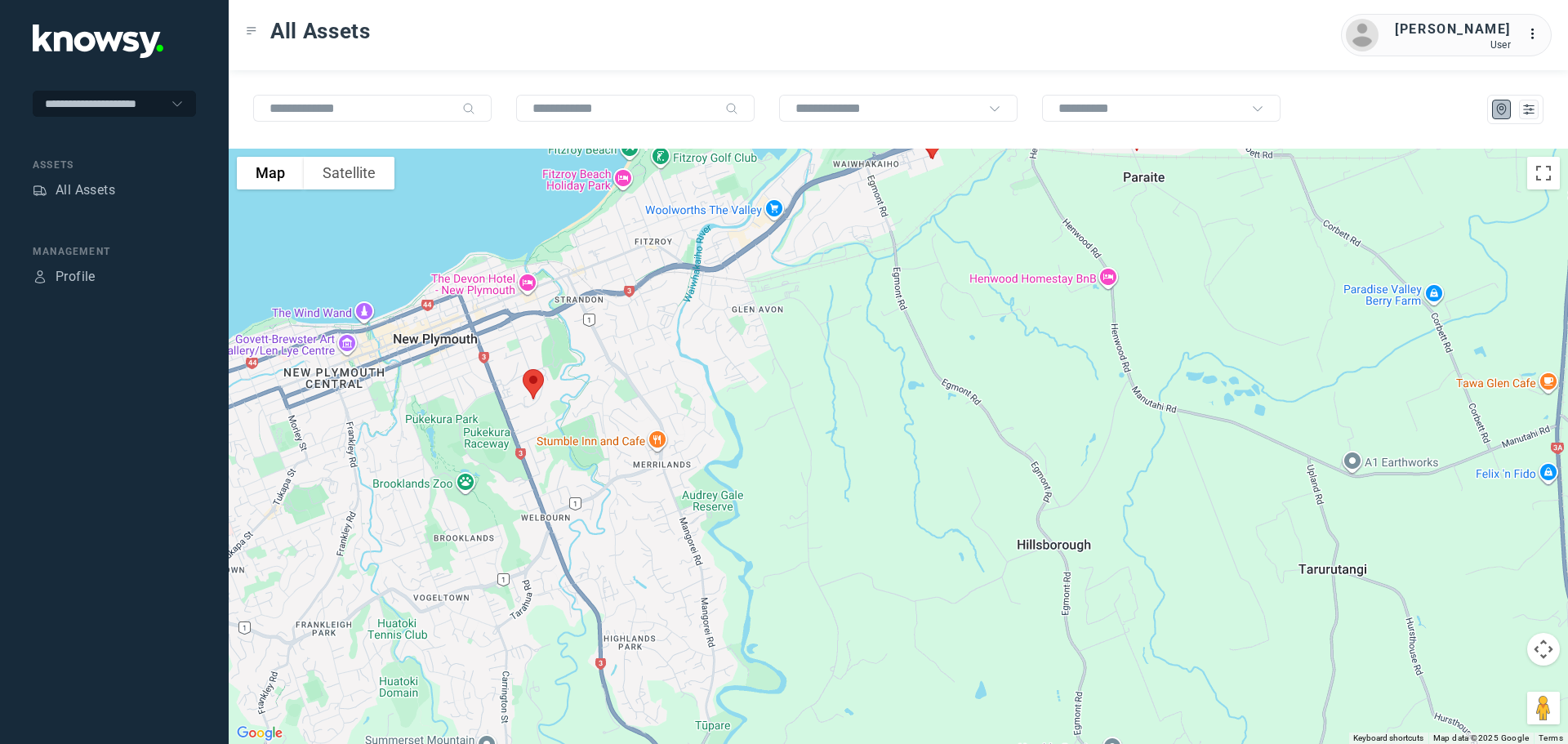
click at [531, 383] on img at bounding box center [533, 383] width 34 height 43
click at [594, 279] on button "Close" at bounding box center [588, 292] width 40 height 40
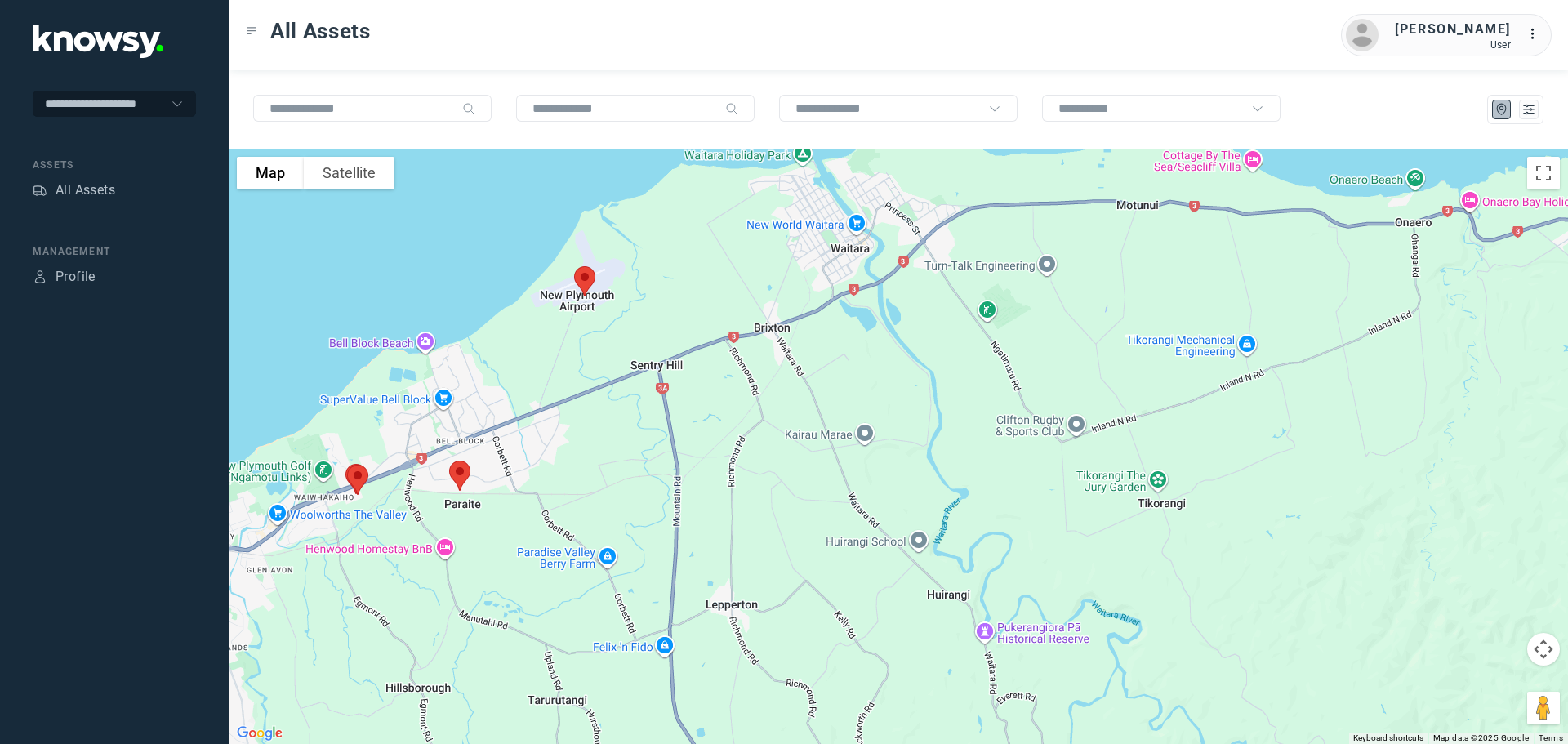
drag, startPoint x: 1053, startPoint y: 270, endPoint x: 619, endPoint y: 497, distance: 489.8
click at [619, 497] on div at bounding box center [898, 446] width 1339 height 595
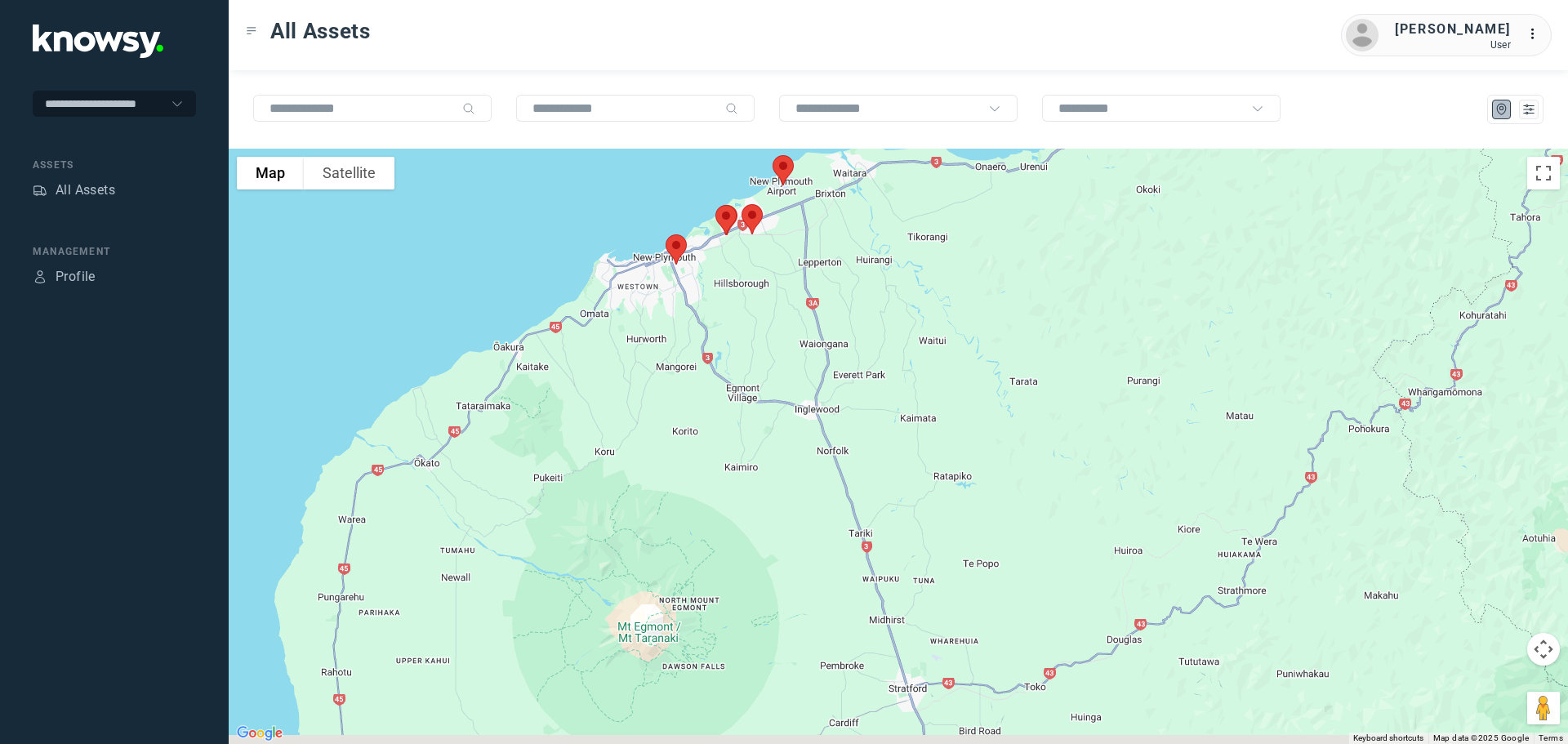
drag, startPoint x: 936, startPoint y: 536, endPoint x: 865, endPoint y: 230, distance: 314.1
click at [865, 230] on div at bounding box center [898, 446] width 1339 height 595
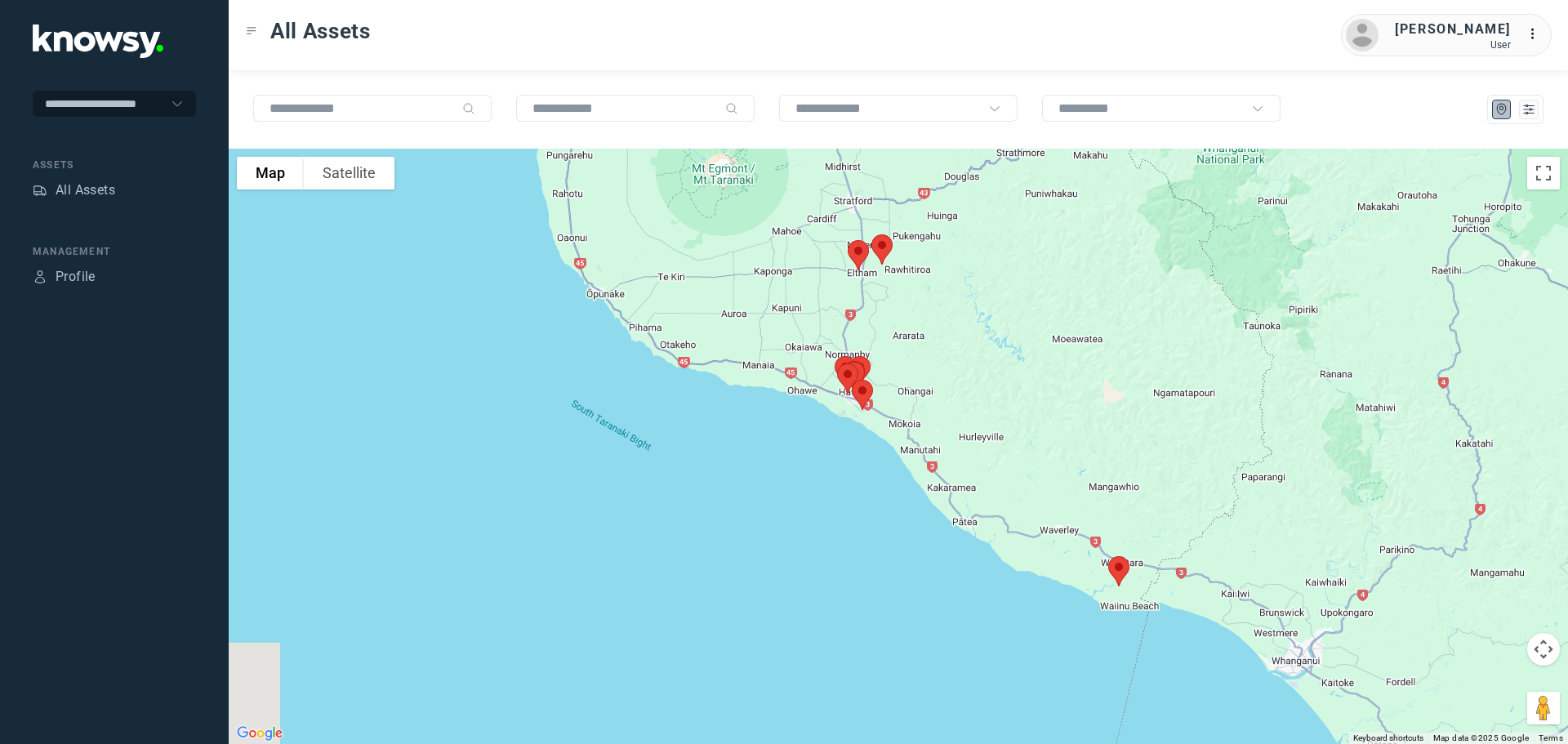
drag, startPoint x: 915, startPoint y: 497, endPoint x: 859, endPoint y: 210, distance: 292.4
click at [859, 210] on div at bounding box center [898, 446] width 1339 height 595
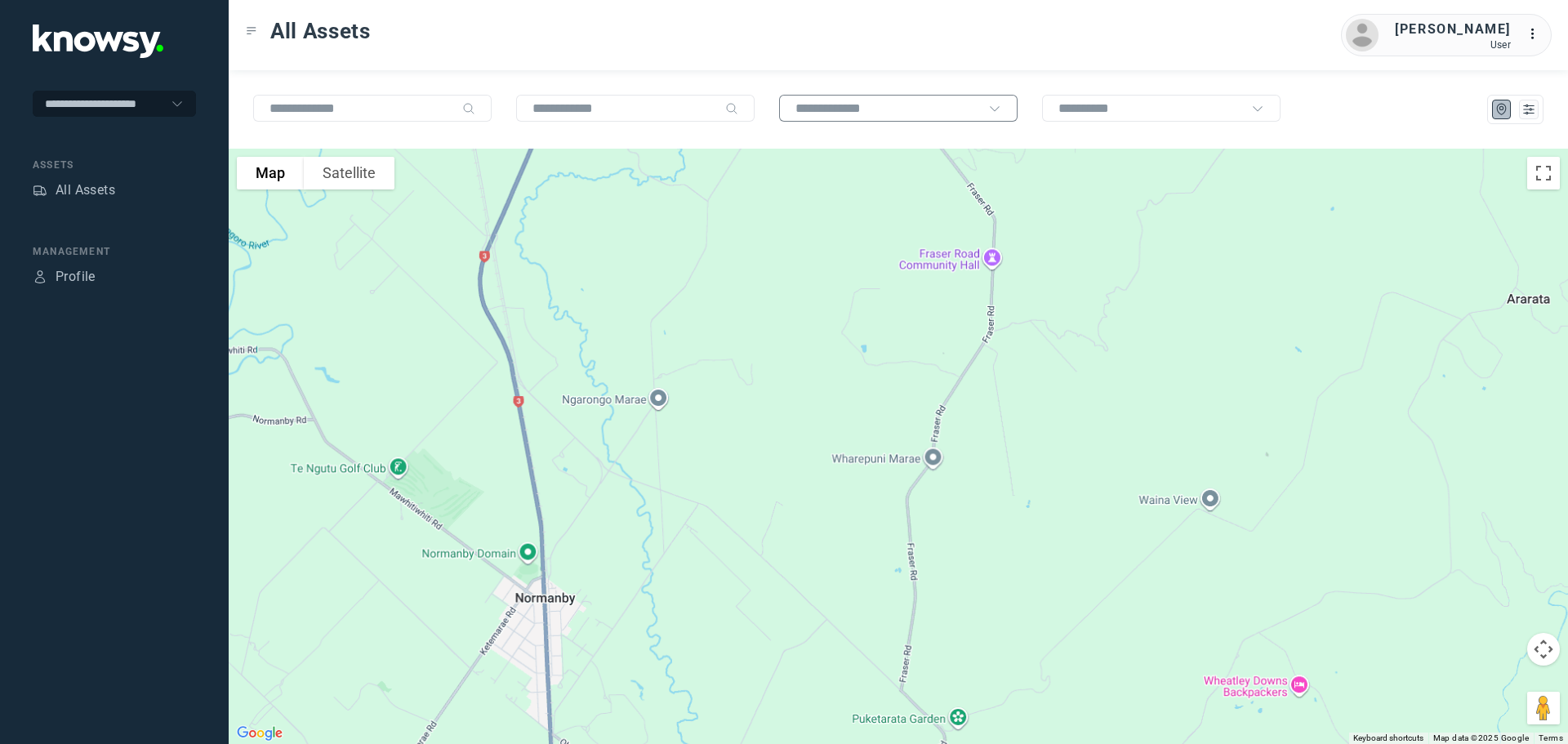
drag, startPoint x: 799, startPoint y: 355, endPoint x: 890, endPoint y: 113, distance: 258.5
click at [890, 116] on div "To navigate the map with touch gestures double-tap and hold your finger on the …" at bounding box center [898, 407] width 1339 height 673
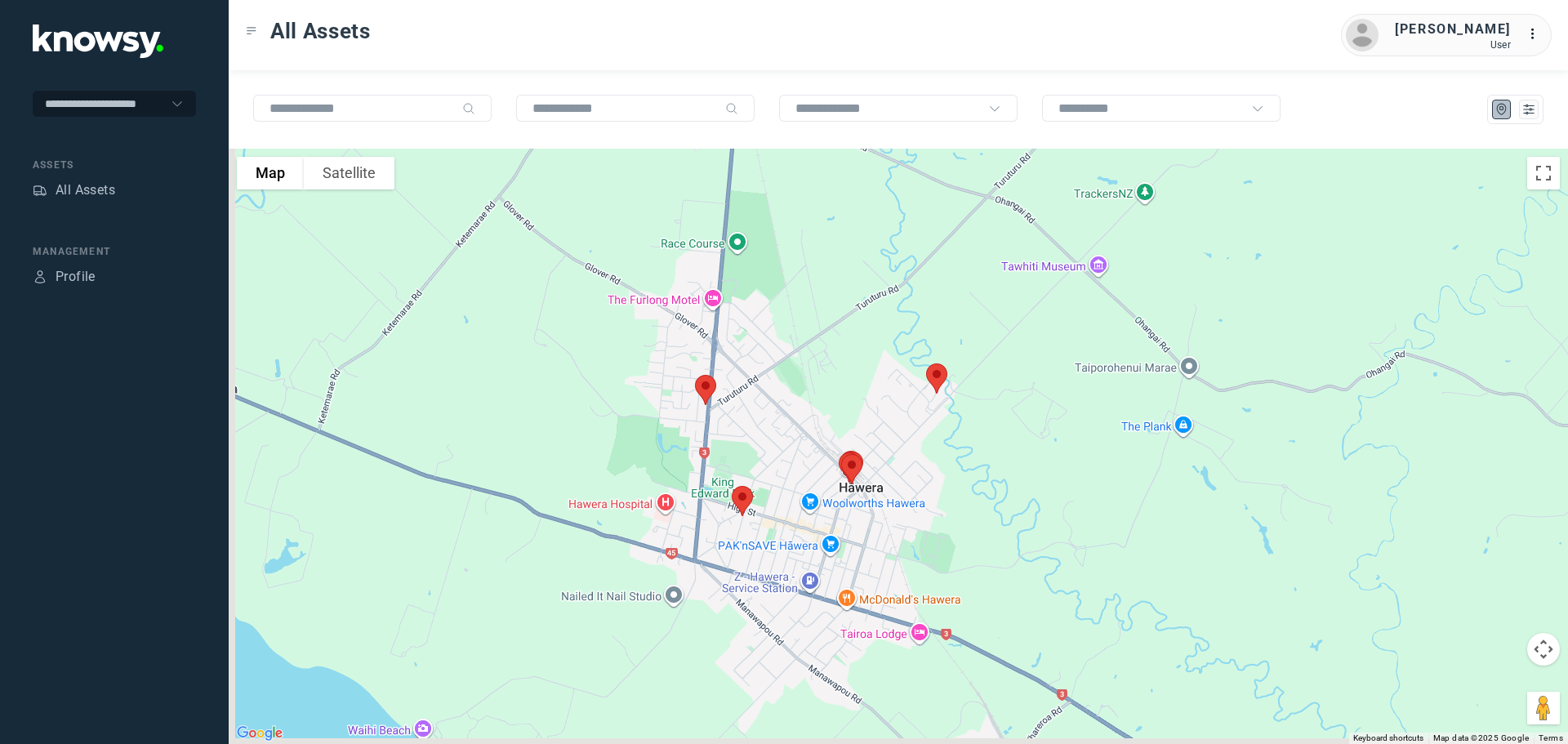
drag, startPoint x: 854, startPoint y: 396, endPoint x: 911, endPoint y: 22, distance: 378.3
click at [911, 22] on div "All Assets [PERSON_NAME] User ... To navigate the map with touch gestures doubl…" at bounding box center [898, 372] width 1339 height 744
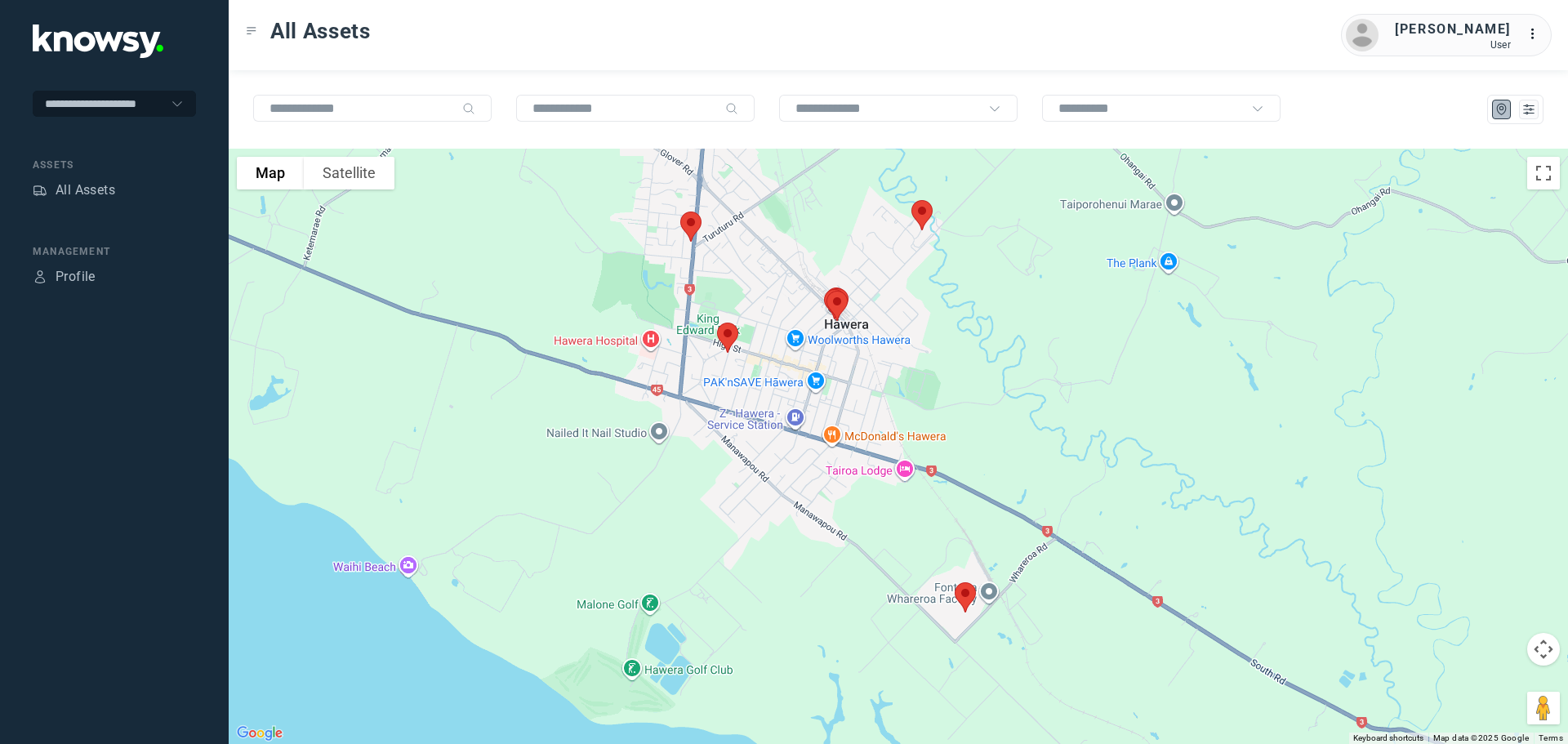
drag, startPoint x: 937, startPoint y: 386, endPoint x: 899, endPoint y: 272, distance: 120.2
click at [899, 272] on div at bounding box center [898, 446] width 1339 height 595
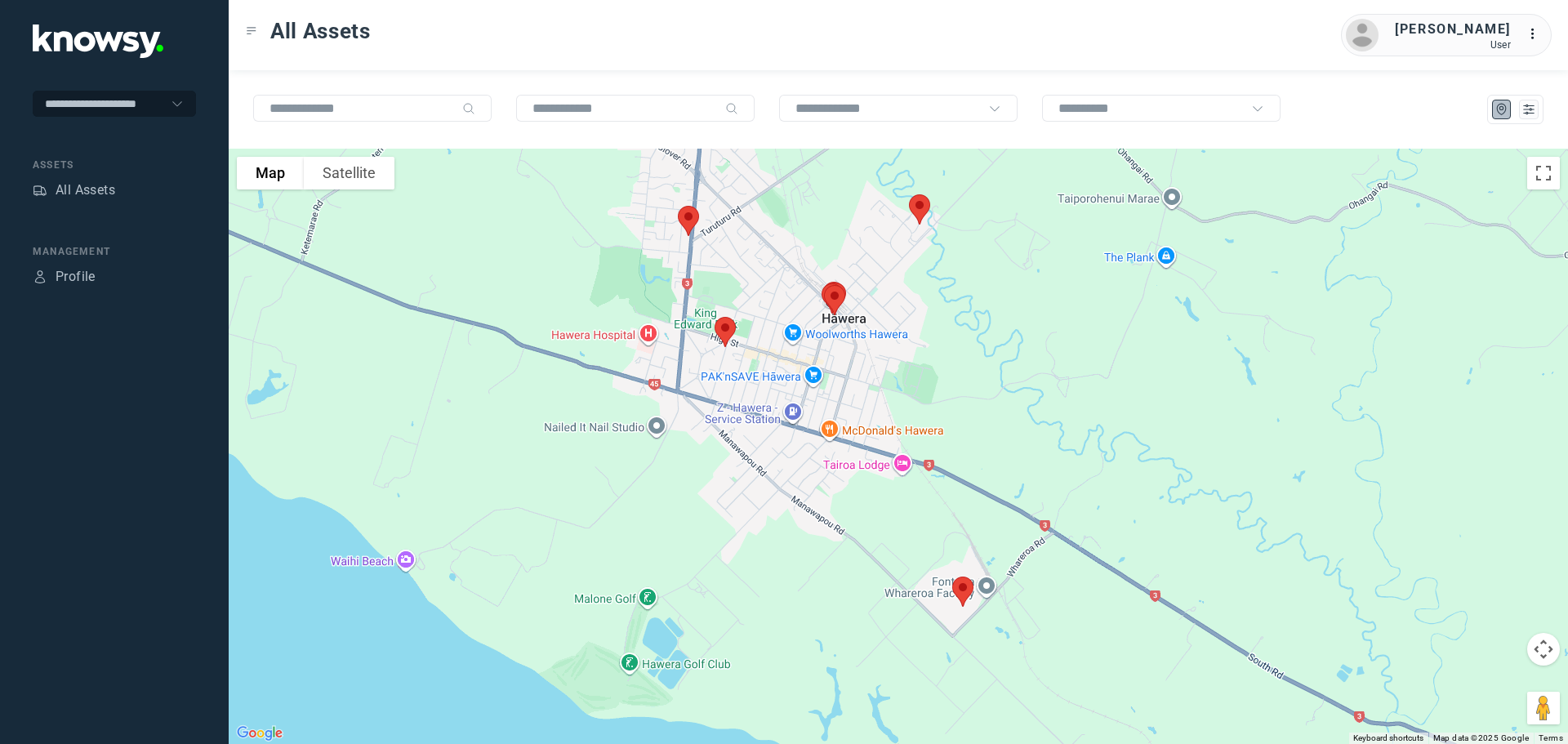
click at [694, 214] on img at bounding box center [688, 220] width 34 height 43
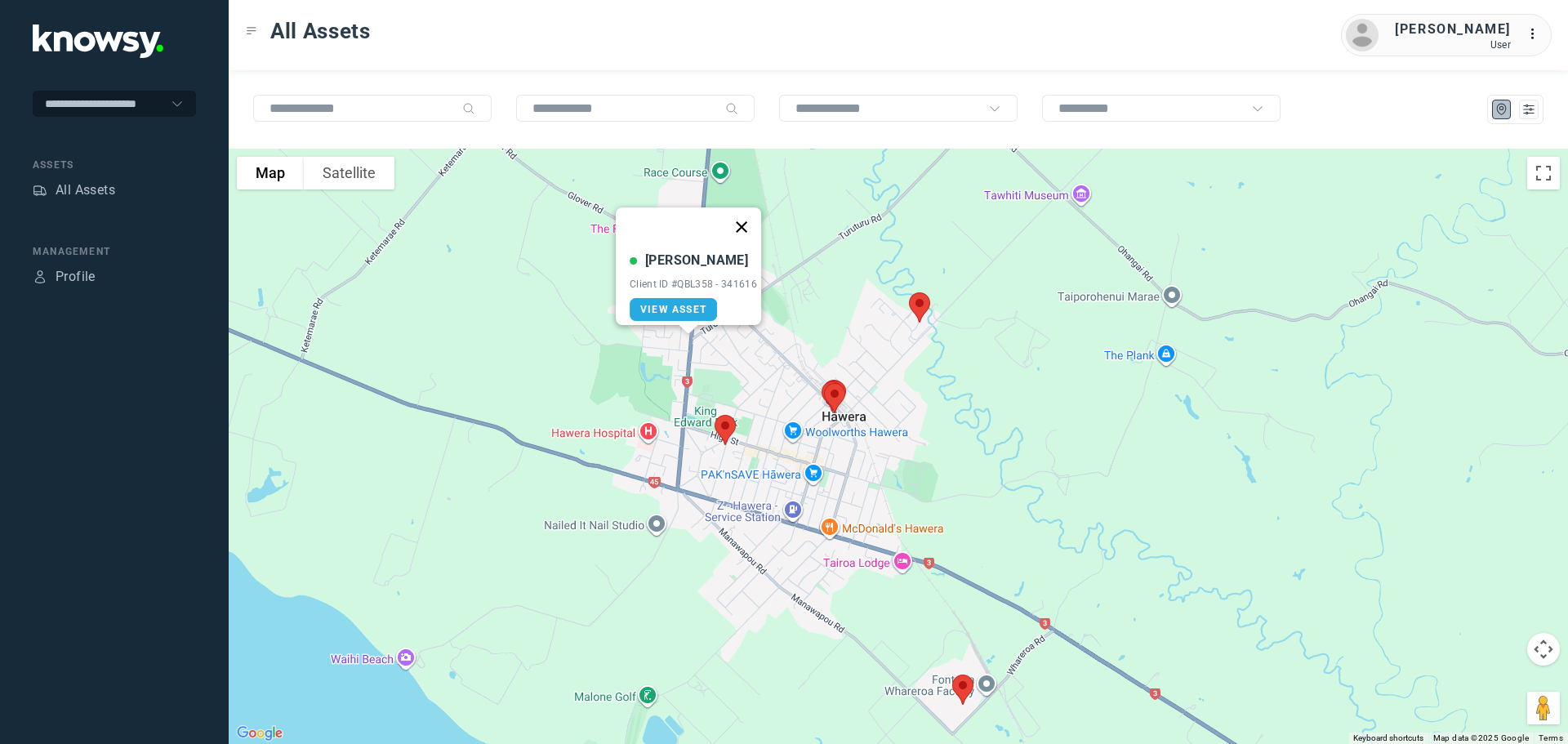
click at [748, 215] on button "Close" at bounding box center [742, 227] width 40 height 40
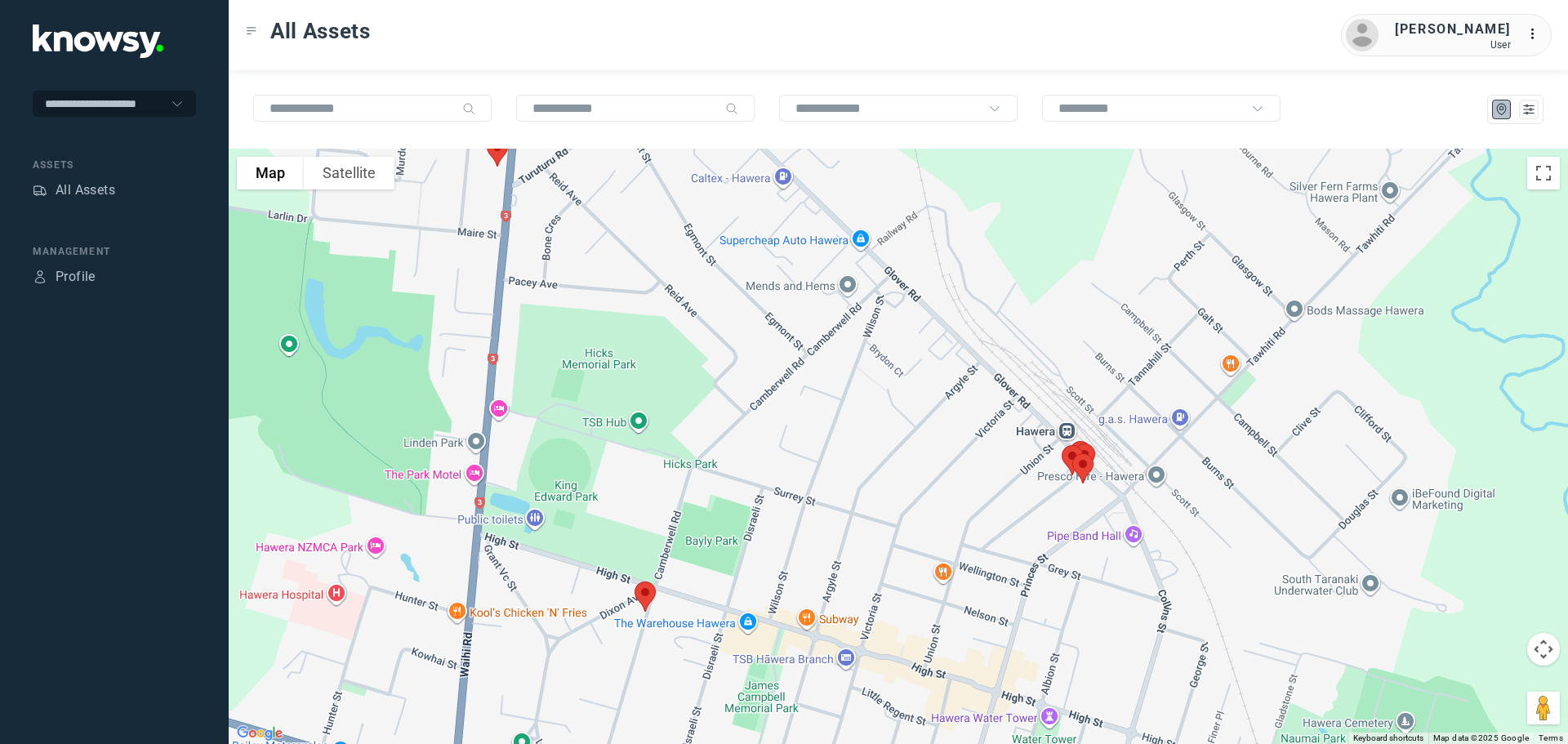
click at [646, 592] on img at bounding box center [645, 596] width 34 height 43
click at [705, 495] on button "Close" at bounding box center [698, 504] width 40 height 40
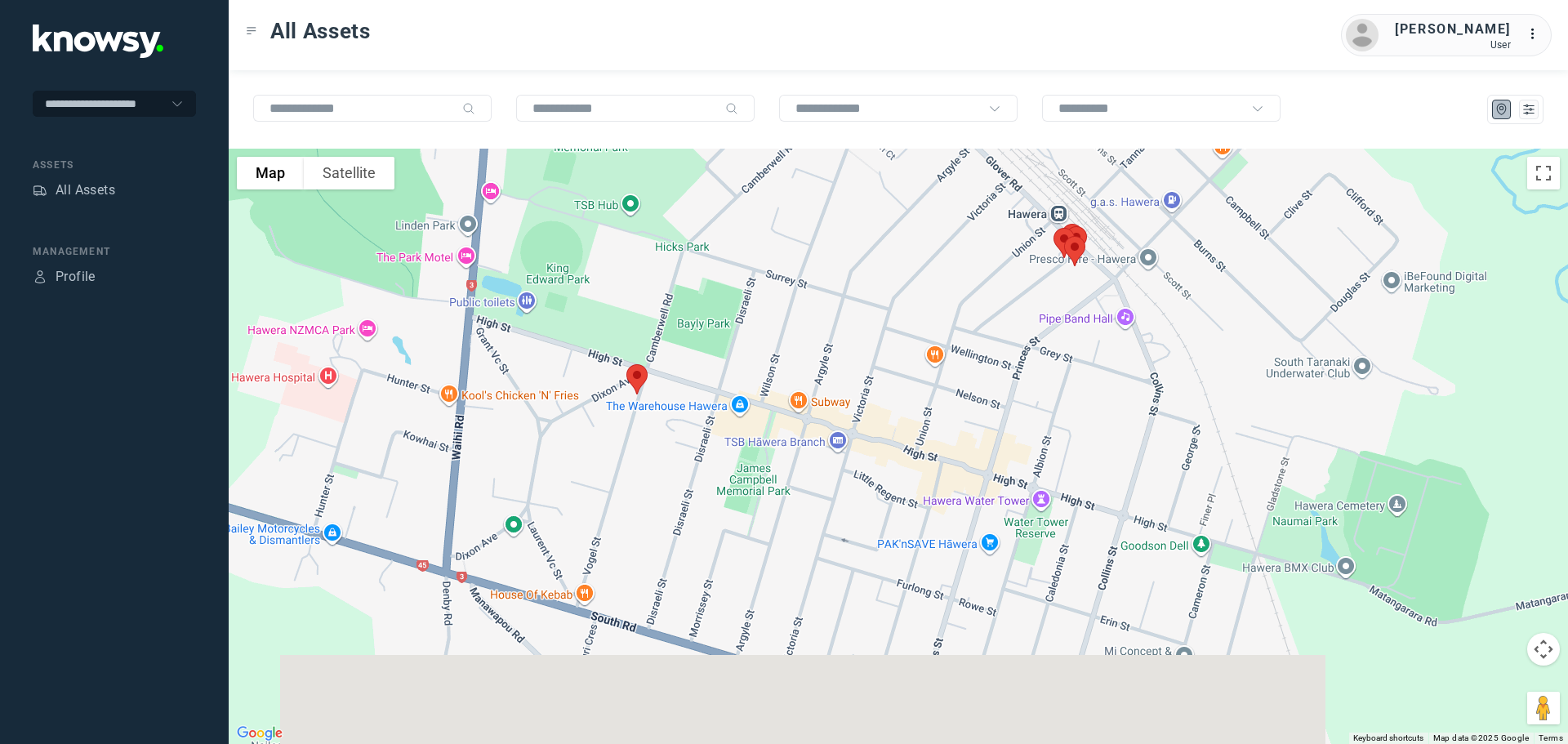
drag, startPoint x: 699, startPoint y: 544, endPoint x: 692, endPoint y: 321, distance: 223.1
click at [692, 321] on div at bounding box center [898, 446] width 1339 height 595
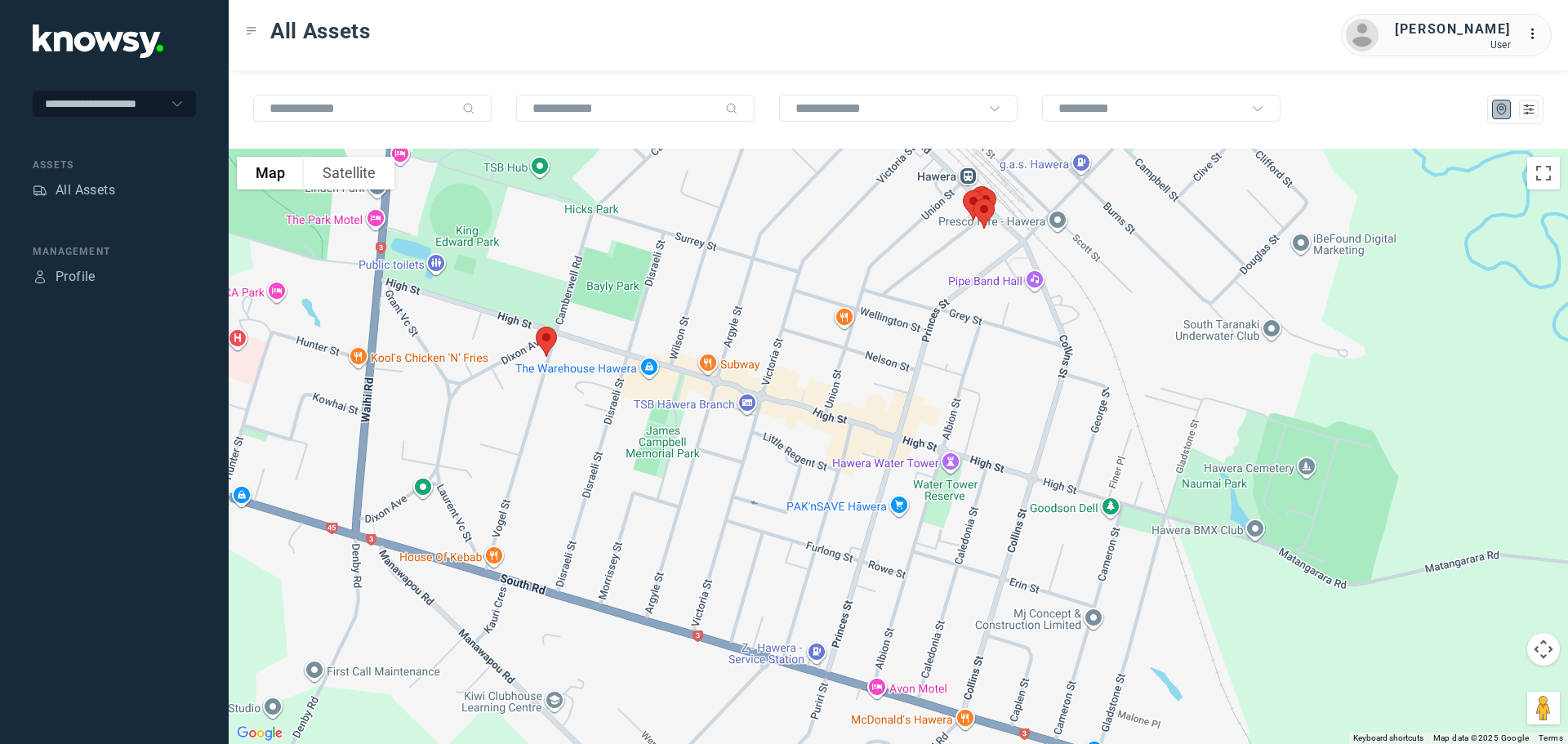
drag, startPoint x: 965, startPoint y: 366, endPoint x: 870, endPoint y: 334, distance: 100.2
click at [870, 334] on div at bounding box center [898, 446] width 1339 height 595
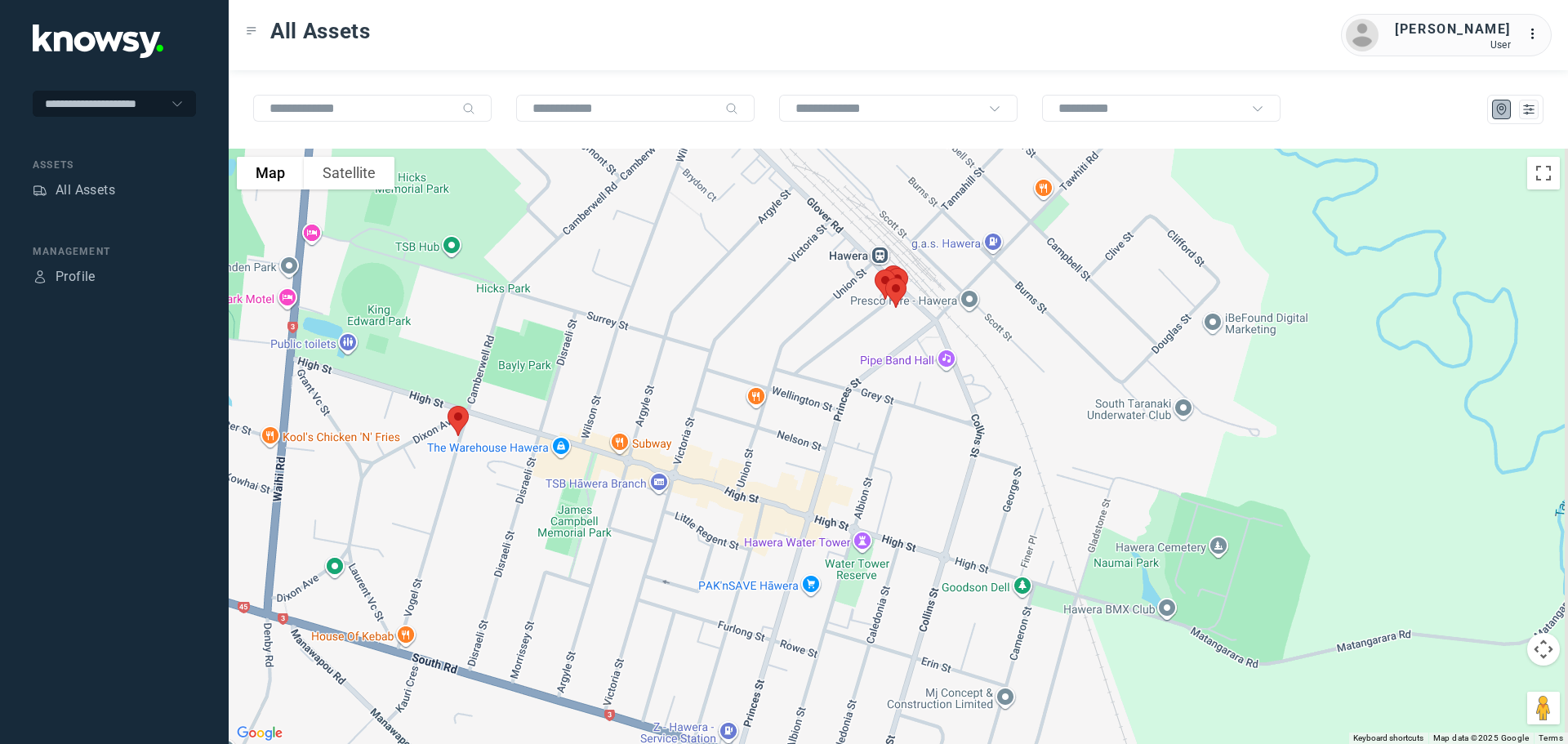
drag, startPoint x: 919, startPoint y: 298, endPoint x: 822, endPoint y: 389, distance: 133.0
click at [822, 389] on div at bounding box center [898, 446] width 1339 height 595
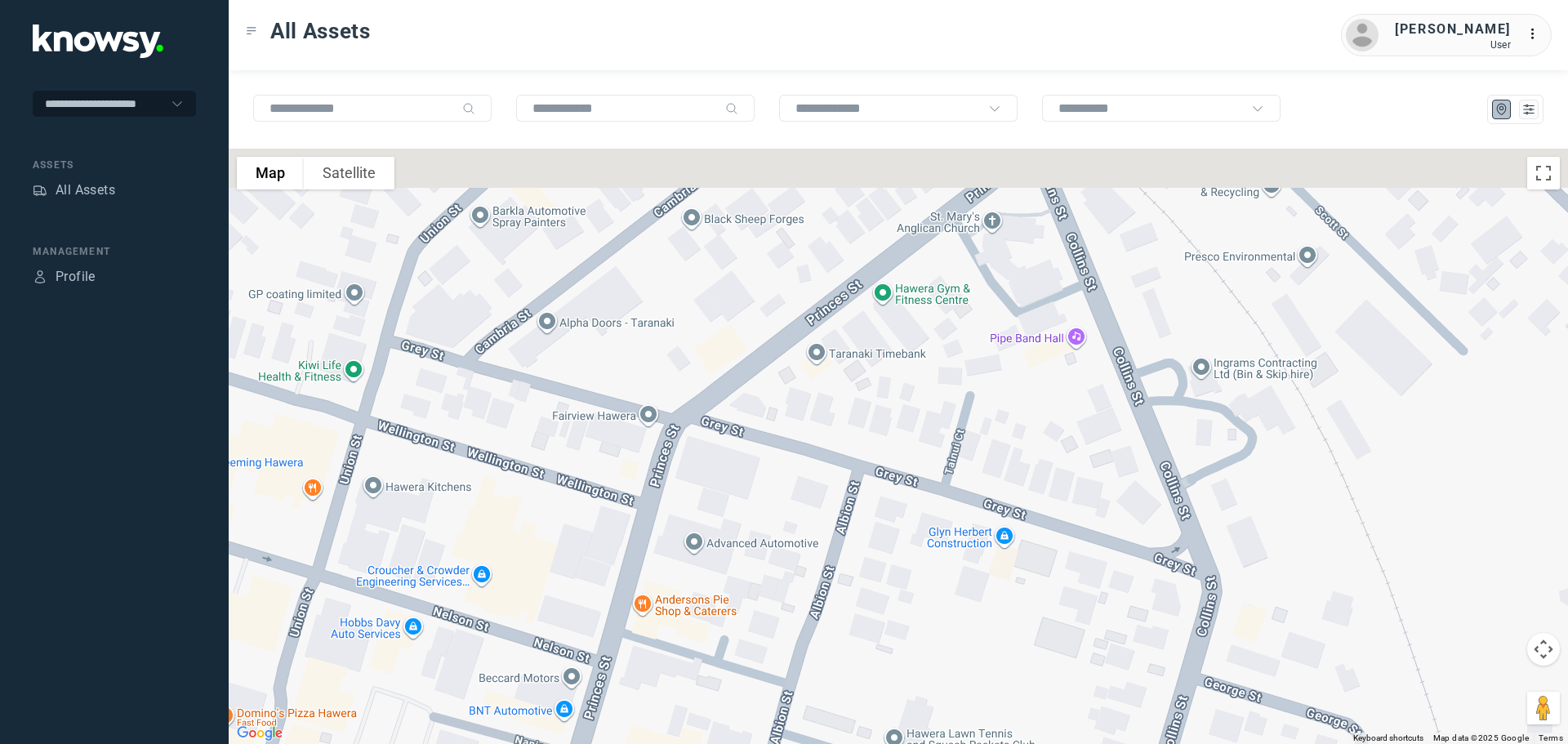
drag, startPoint x: 874, startPoint y: 233, endPoint x: 875, endPoint y: 474, distance: 241.0
click at [875, 474] on div at bounding box center [898, 446] width 1339 height 595
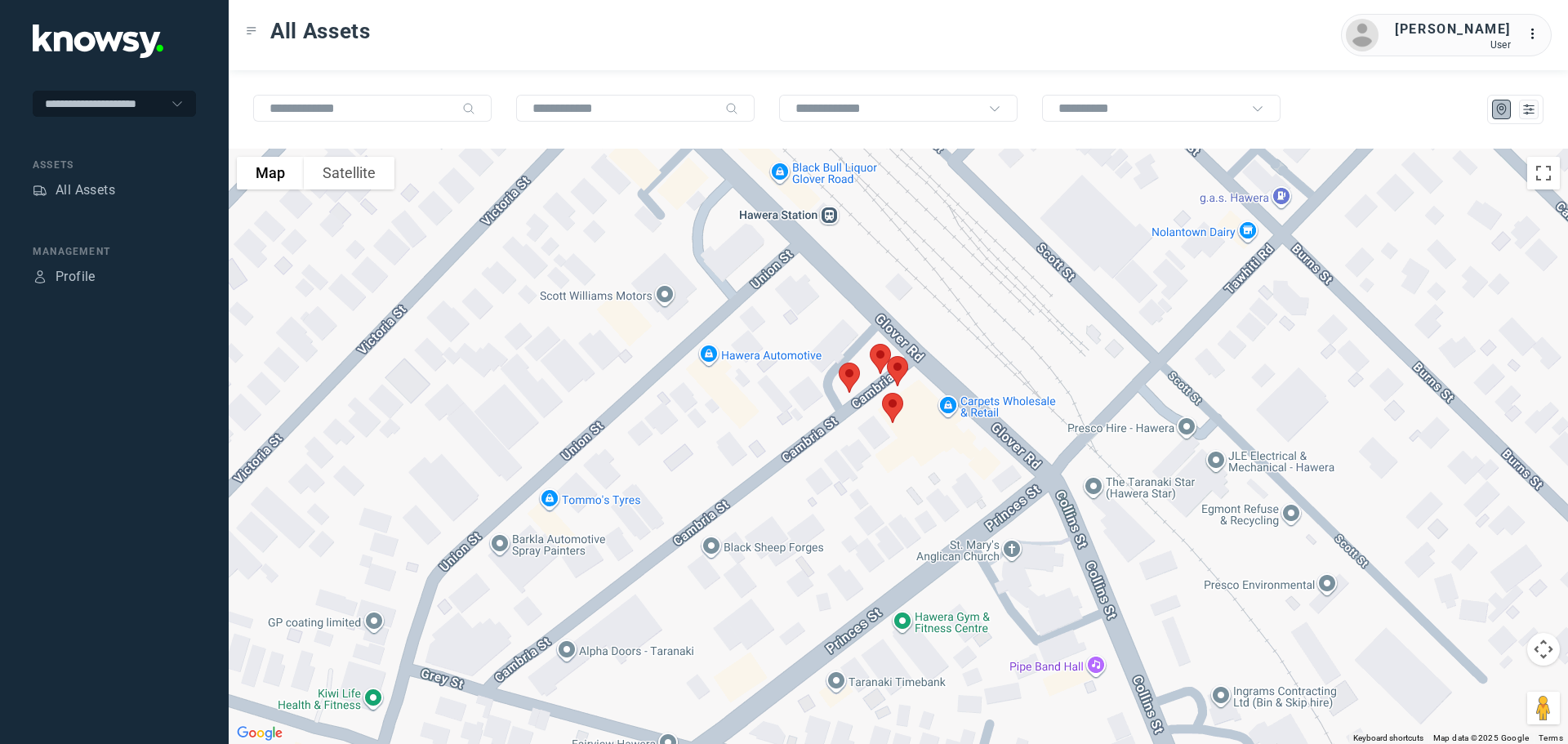
drag, startPoint x: 853, startPoint y: 388, endPoint x: 836, endPoint y: 428, distance: 43.5
click at [836, 399] on img at bounding box center [849, 377] width 34 height 43
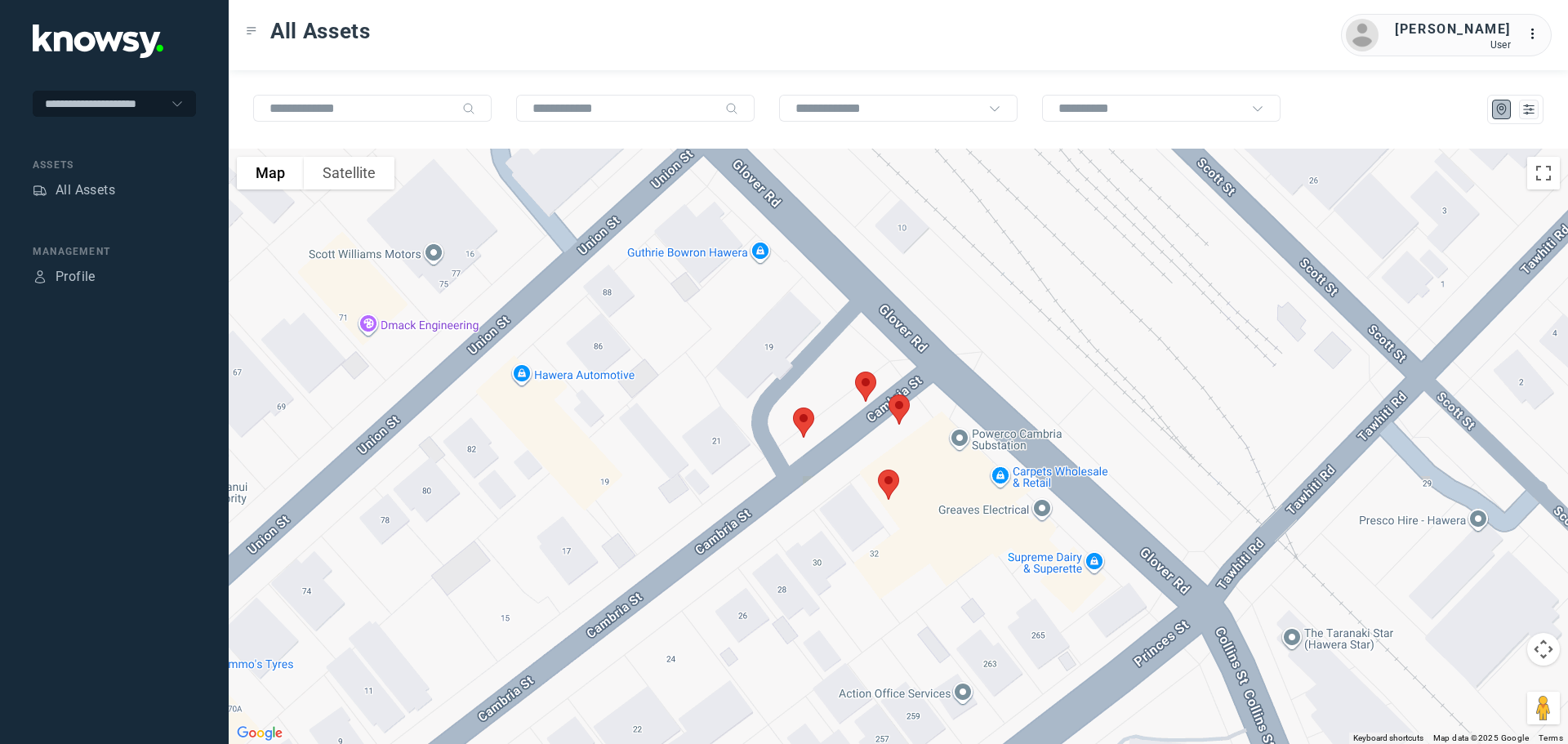
click at [798, 413] on img at bounding box center [803, 422] width 34 height 43
click at [862, 319] on button "Close" at bounding box center [856, 330] width 40 height 40
click at [870, 385] on img at bounding box center [865, 386] width 34 height 43
click at [930, 288] on button "Close" at bounding box center [919, 294] width 40 height 40
click at [899, 400] on img at bounding box center [899, 409] width 34 height 43
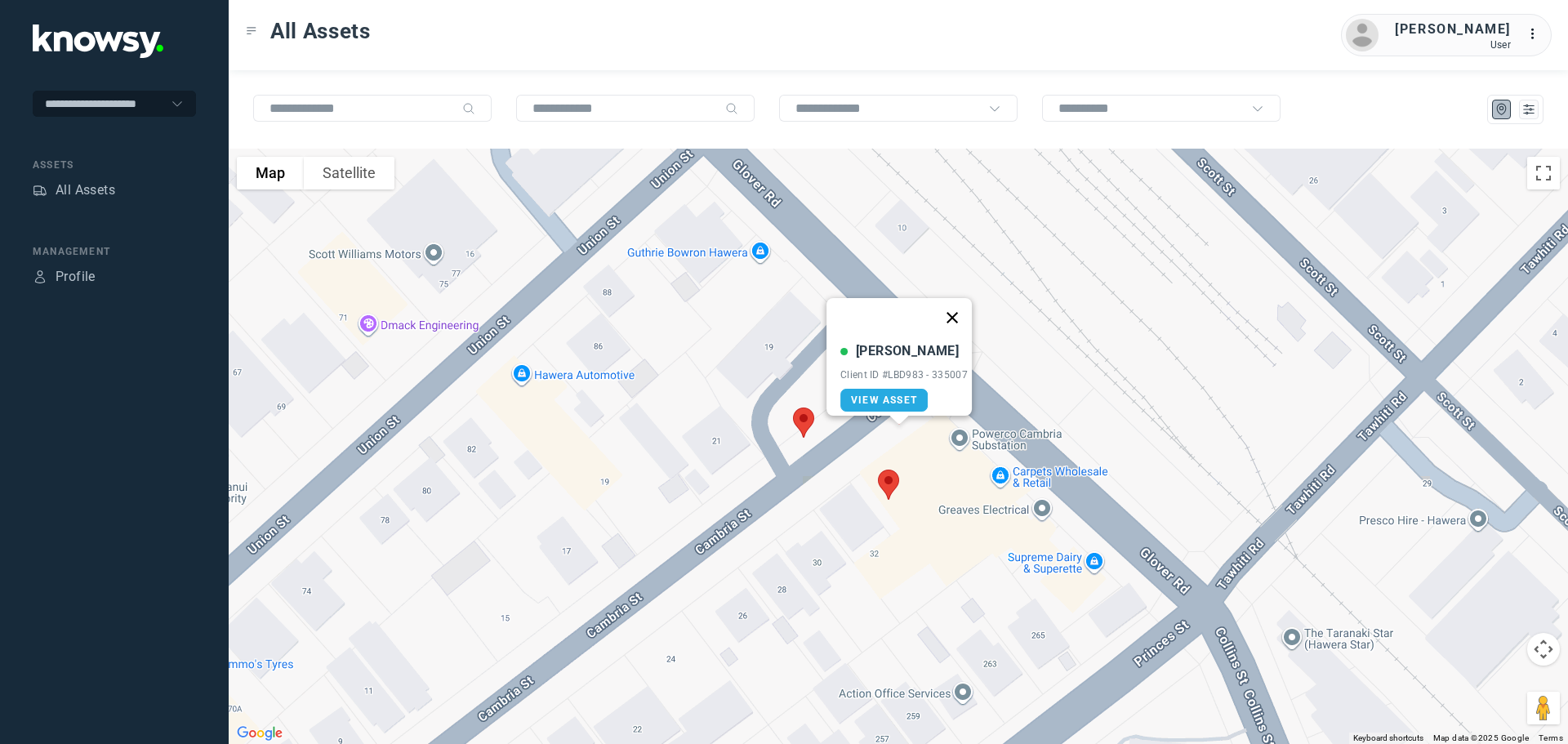
click at [956, 314] on button "Close" at bounding box center [952, 317] width 40 height 40
click at [890, 480] on img at bounding box center [888, 484] width 34 height 43
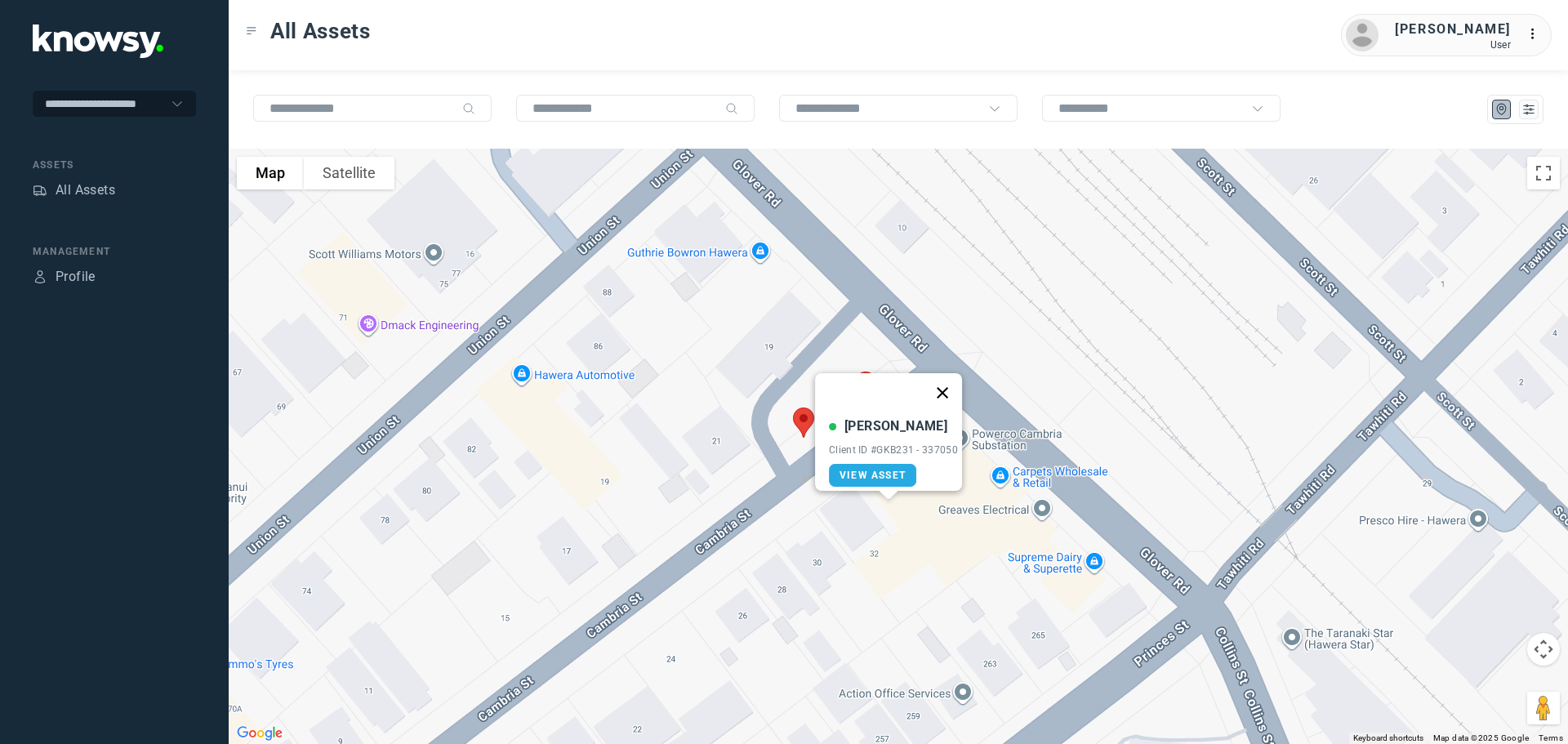
click at [952, 383] on button "Close" at bounding box center [942, 393] width 40 height 40
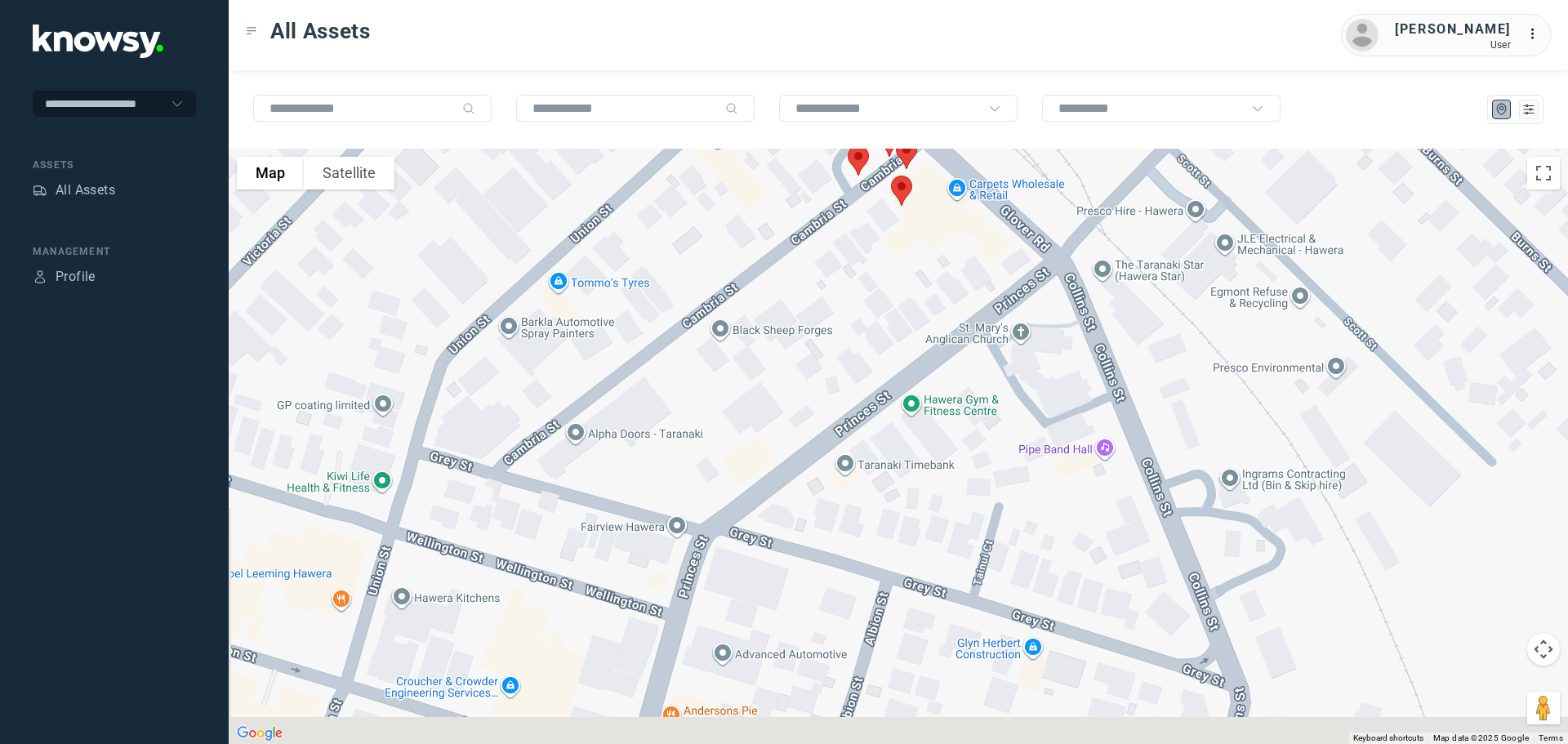
drag, startPoint x: 884, startPoint y: 550, endPoint x: 867, endPoint y: 245, distance: 305.5
click at [867, 245] on div at bounding box center [898, 446] width 1339 height 595
